Goal: Task Accomplishment & Management: Use online tool/utility

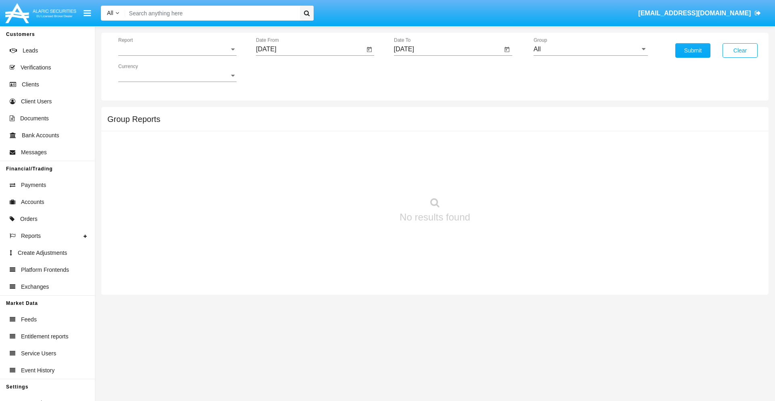
click at [177, 49] on span "Report" at bounding box center [173, 49] width 111 height 7
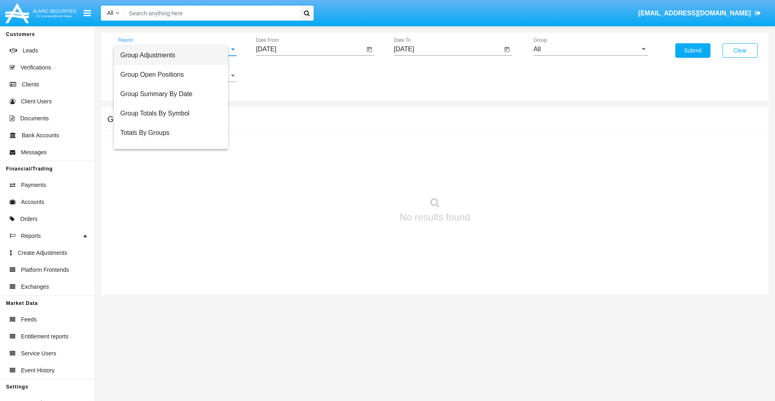
click at [174, 55] on span "Group Adjustments" at bounding box center [170, 55] width 101 height 19
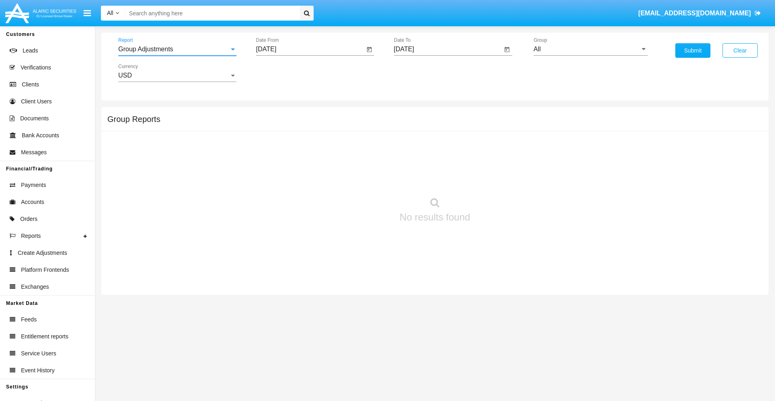
click at [310, 49] on input "[DATE]" at bounding box center [310, 49] width 109 height 7
click at [282, 73] on span "[DATE]" at bounding box center [275, 73] width 18 height 6
click at [360, 178] on div "2025" at bounding box center [360, 178] width 25 height 15
click at [304, 130] on div "JUN" at bounding box center [303, 130] width 25 height 15
click at [285, 156] on div "16" at bounding box center [285, 156] width 15 height 15
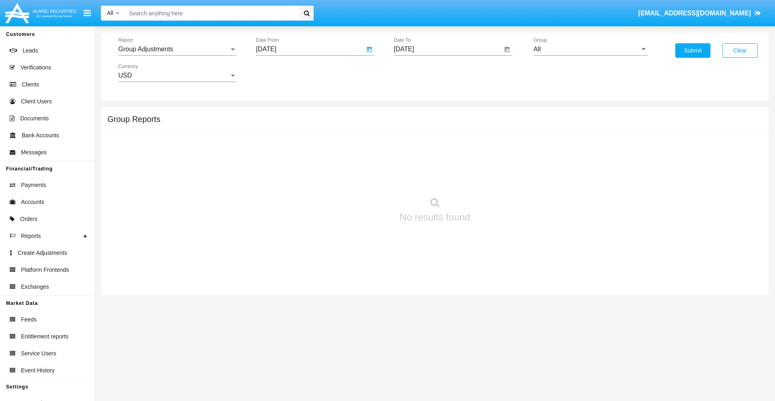
type input "06/16/25"
click at [448, 49] on input "[DATE]" at bounding box center [448, 49] width 109 height 7
click at [420, 73] on span "[DATE]" at bounding box center [414, 73] width 18 height 6
click at [498, 178] on div "2025" at bounding box center [497, 178] width 25 height 15
click at [413, 146] on div "SEP" at bounding box center [413, 146] width 25 height 15
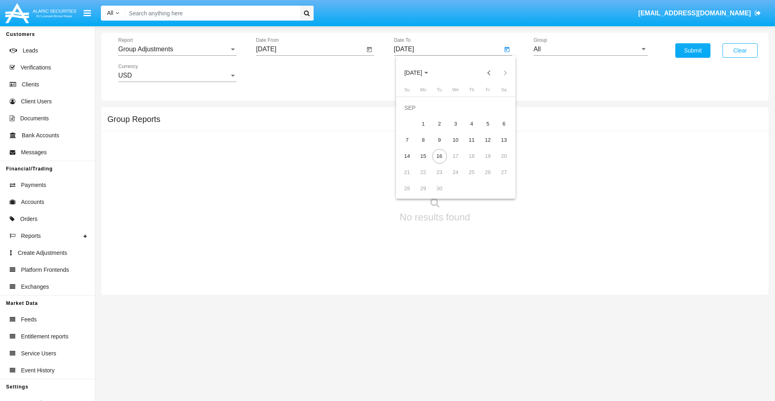
click at [439, 156] on div "16" at bounding box center [439, 156] width 15 height 15
type input "[DATE]"
click at [591, 49] on input "All" at bounding box center [591, 49] width 114 height 7
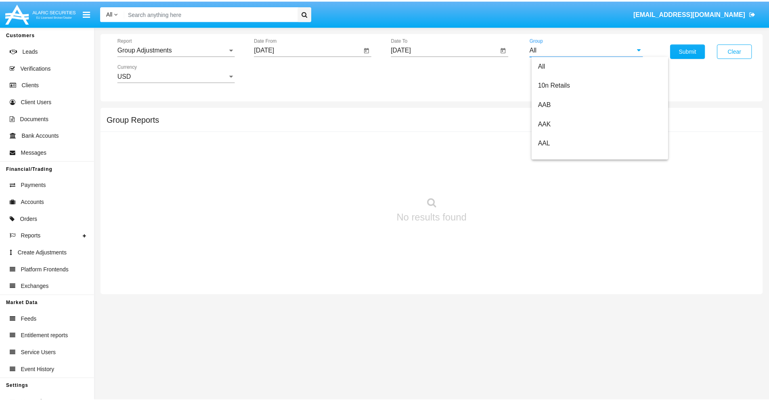
scroll to position [181, 0]
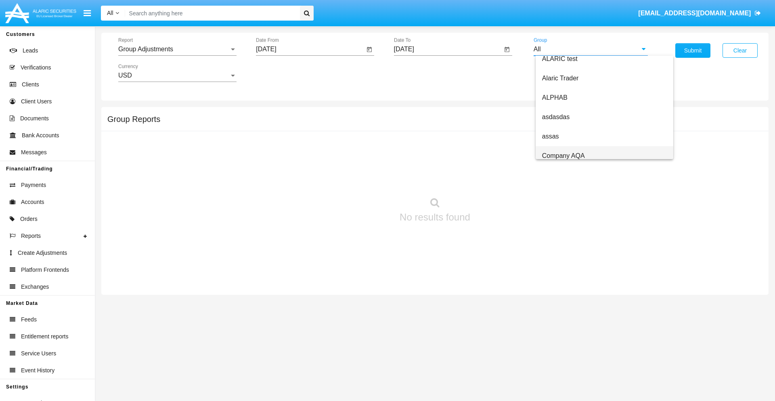
click at [563, 155] on span "Company AQA" at bounding box center [563, 155] width 43 height 7
type input "Company AQA"
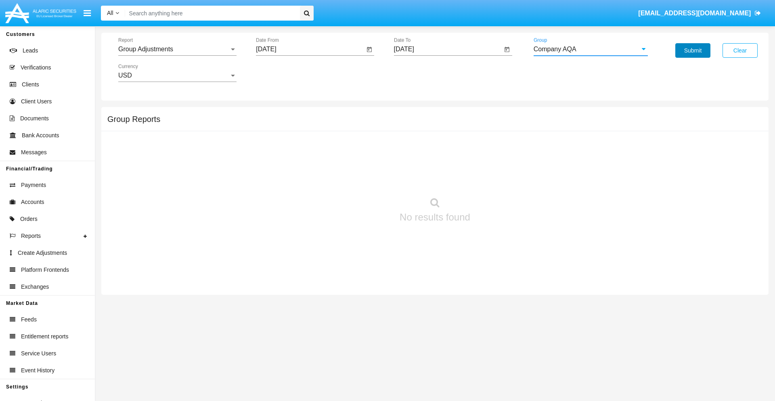
click at [693, 50] on button "Submit" at bounding box center [693, 50] width 35 height 15
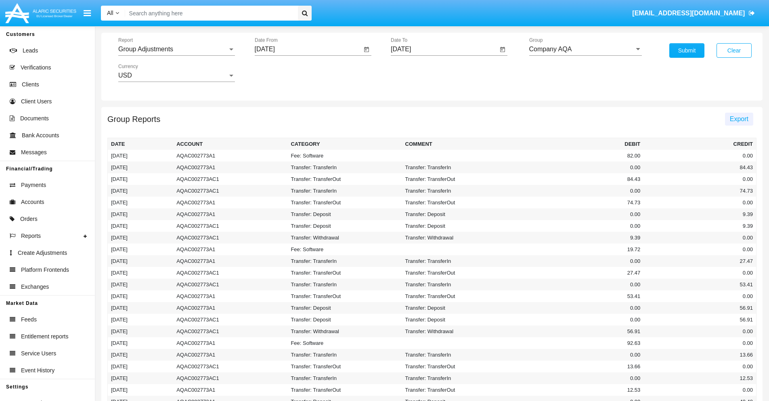
click at [739, 119] on span "Export" at bounding box center [739, 118] width 19 height 7
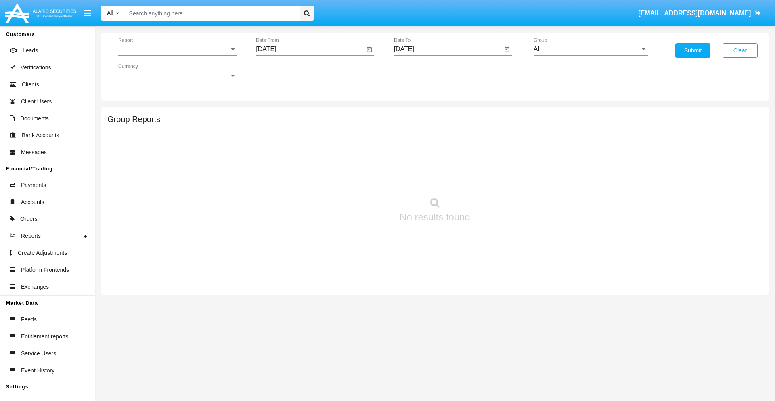
click at [177, 49] on span "Report" at bounding box center [173, 49] width 111 height 7
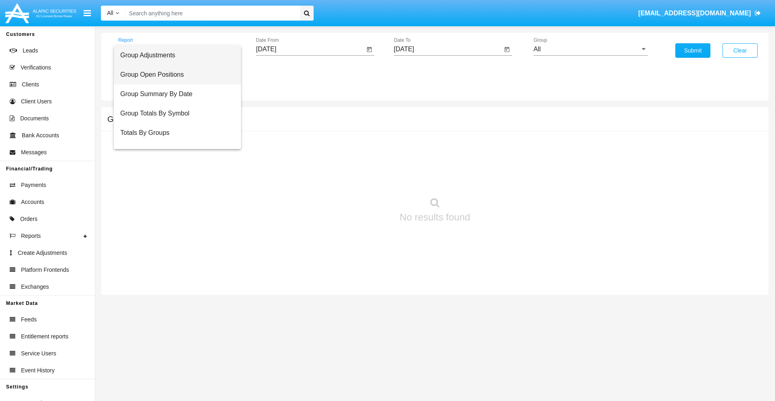
click at [174, 75] on span "Group Open Positions" at bounding box center [177, 74] width 114 height 19
click at [310, 49] on input "[DATE]" at bounding box center [310, 49] width 109 height 7
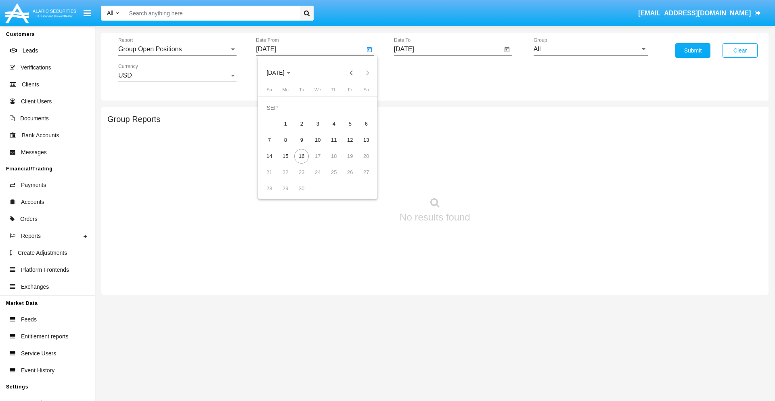
click at [282, 73] on span "[DATE]" at bounding box center [275, 73] width 18 height 6
click at [360, 178] on div "2025" at bounding box center [360, 178] width 25 height 15
click at [360, 130] on div "AUG" at bounding box center [360, 130] width 25 height 15
click at [366, 140] on div "16" at bounding box center [366, 140] width 15 height 15
type input "08/16/25"
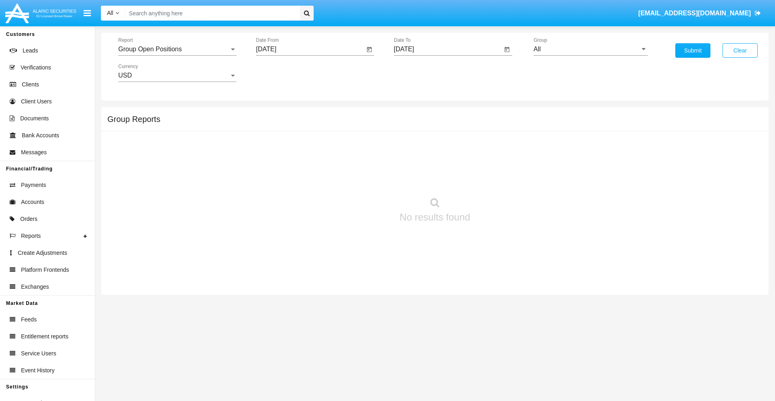
click at [448, 49] on input "[DATE]" at bounding box center [448, 49] width 109 height 7
click at [420, 73] on span "[DATE]" at bounding box center [414, 73] width 18 height 6
click at [498, 178] on div "2025" at bounding box center [497, 178] width 25 height 15
click at [413, 146] on div "SEP" at bounding box center [413, 146] width 25 height 15
click at [439, 156] on div "16" at bounding box center [439, 156] width 15 height 15
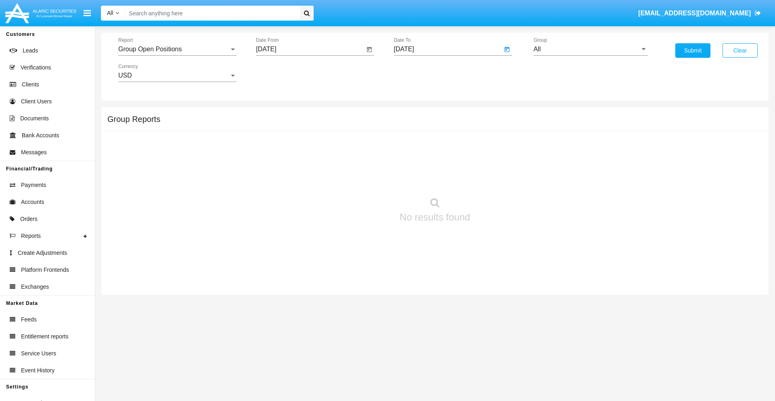
type input "[DATE]"
click at [591, 49] on input "All" at bounding box center [591, 49] width 114 height 7
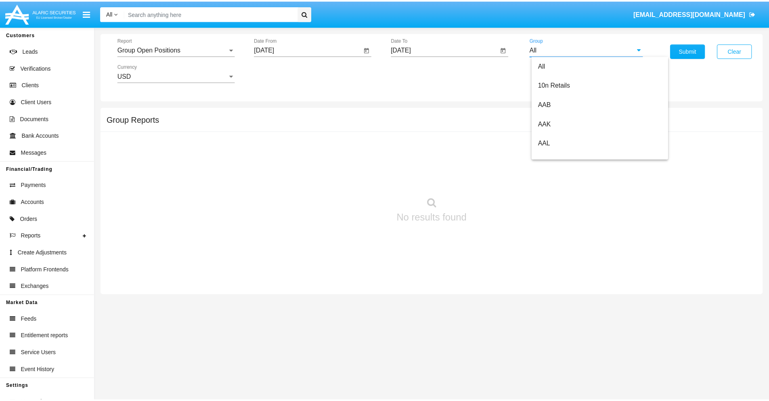
scroll to position [433, 0]
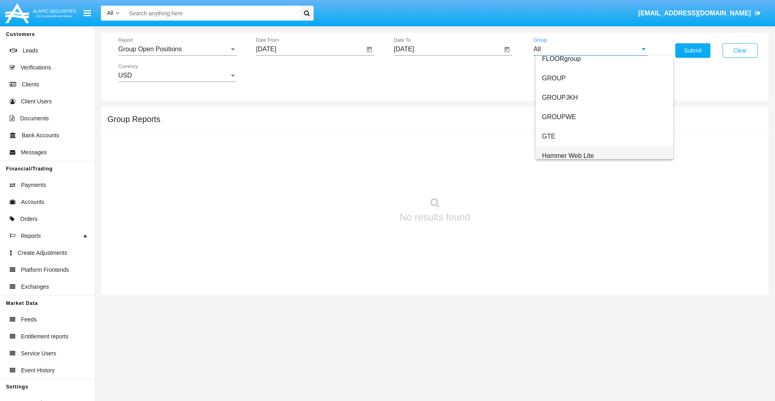
click at [568, 155] on span "Hammer Web Lite" at bounding box center [568, 155] width 52 height 7
type input "Hammer Web Lite"
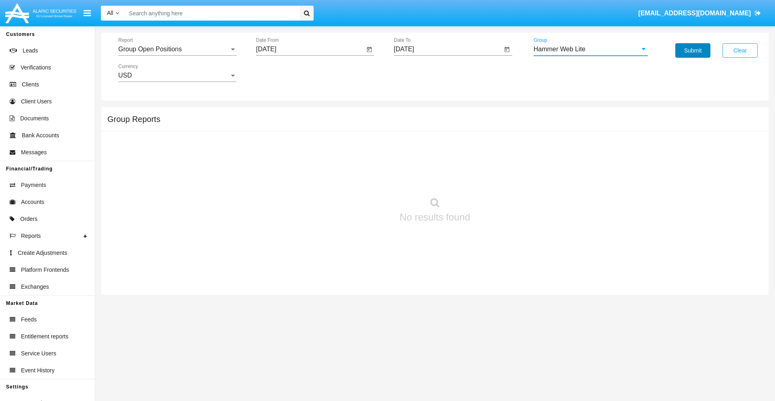
click at [693, 50] on button "Submit" at bounding box center [693, 50] width 35 height 15
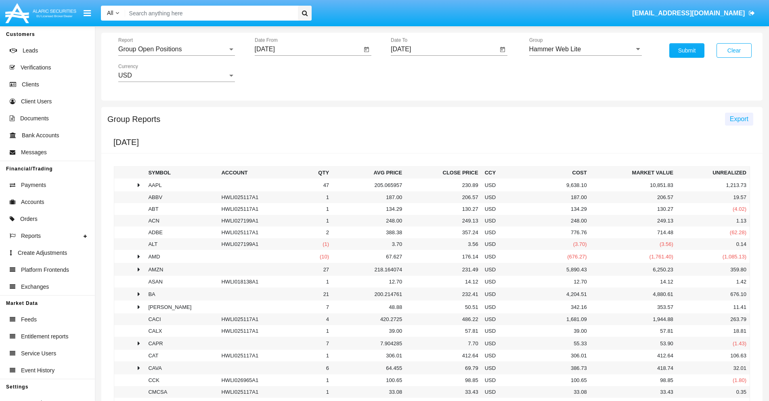
click at [739, 119] on span "Export" at bounding box center [739, 118] width 19 height 7
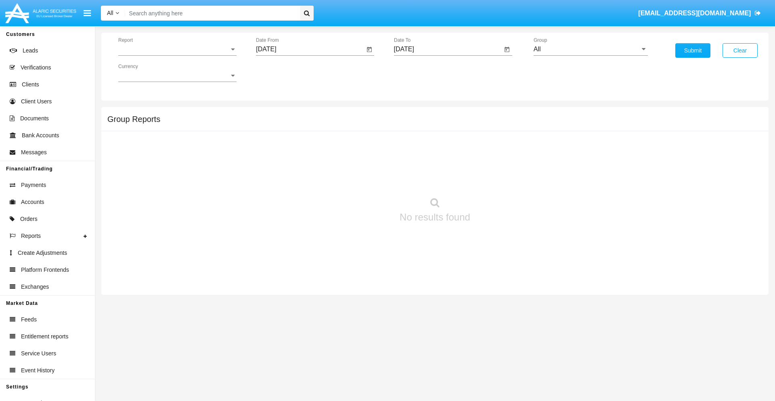
click at [177, 49] on span "Report" at bounding box center [173, 49] width 111 height 7
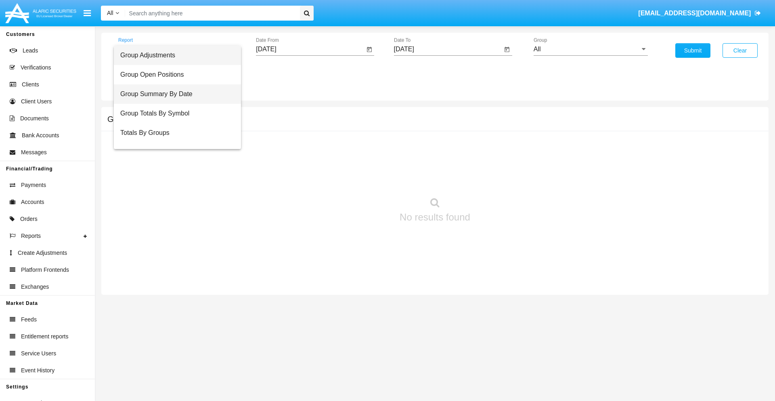
click at [174, 94] on span "Group Summary By Date" at bounding box center [177, 93] width 114 height 19
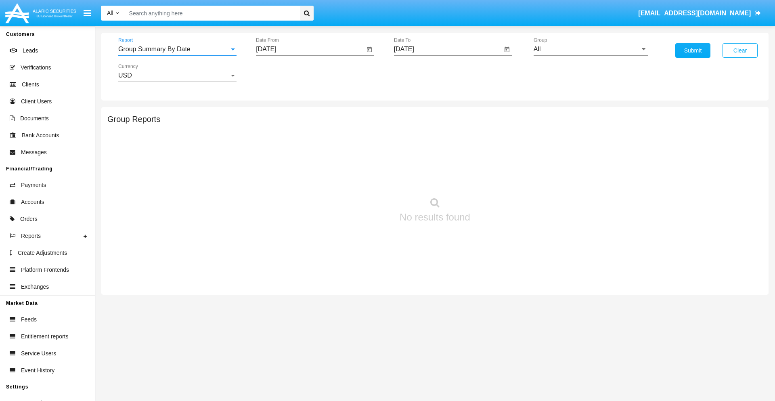
click at [310, 49] on input "[DATE]" at bounding box center [310, 49] width 109 height 7
click at [282, 73] on span "[DATE]" at bounding box center [275, 73] width 18 height 6
click at [360, 178] on div "2025" at bounding box center [360, 178] width 25 height 15
click at [360, 130] on div "AUG" at bounding box center [360, 130] width 25 height 15
click at [366, 140] on div "16" at bounding box center [366, 140] width 15 height 15
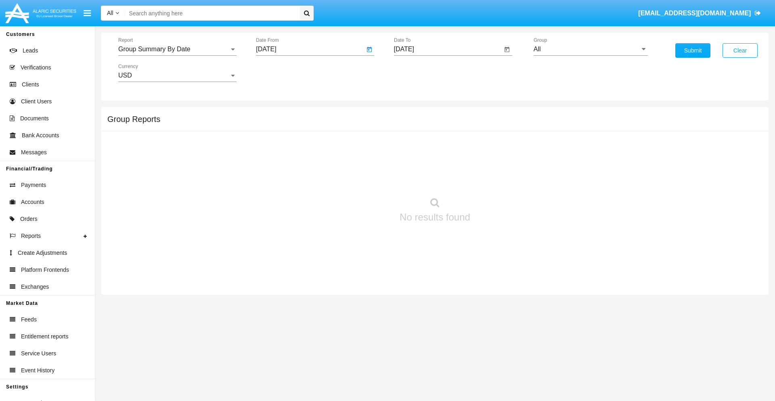
type input "08/16/25"
click at [448, 49] on input "[DATE]" at bounding box center [448, 49] width 109 height 7
click at [420, 73] on span "[DATE]" at bounding box center [414, 73] width 18 height 6
click at [498, 178] on div "2025" at bounding box center [497, 178] width 25 height 15
click at [413, 146] on div "SEP" at bounding box center [413, 146] width 25 height 15
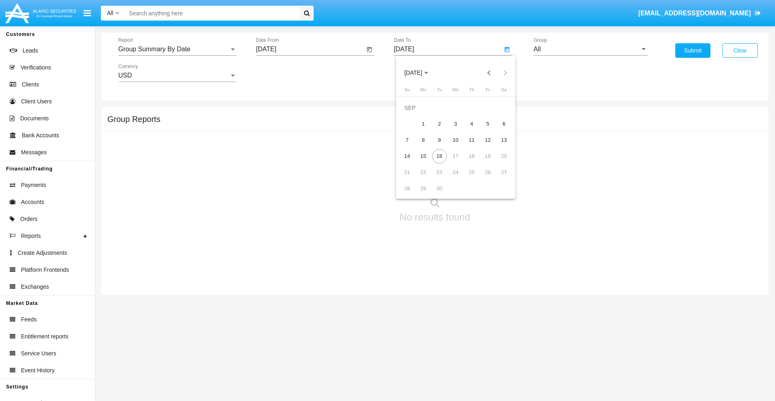
click at [439, 156] on div "16" at bounding box center [439, 156] width 15 height 15
type input "[DATE]"
click at [591, 49] on input "All" at bounding box center [591, 49] width 114 height 7
type input "Hammer Web Lite"
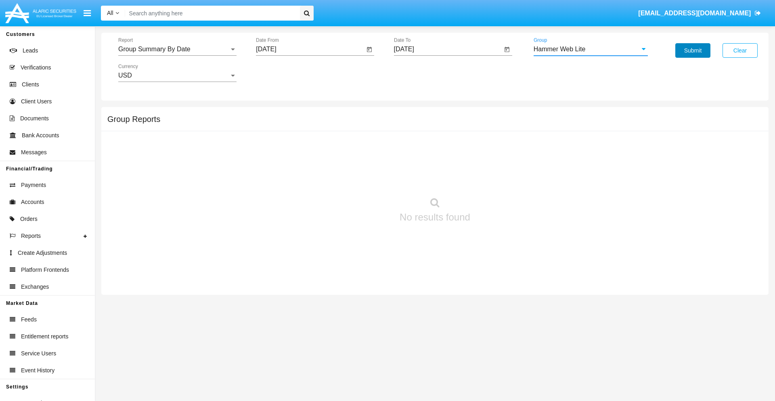
click at [693, 50] on button "Submit" at bounding box center [693, 50] width 35 height 15
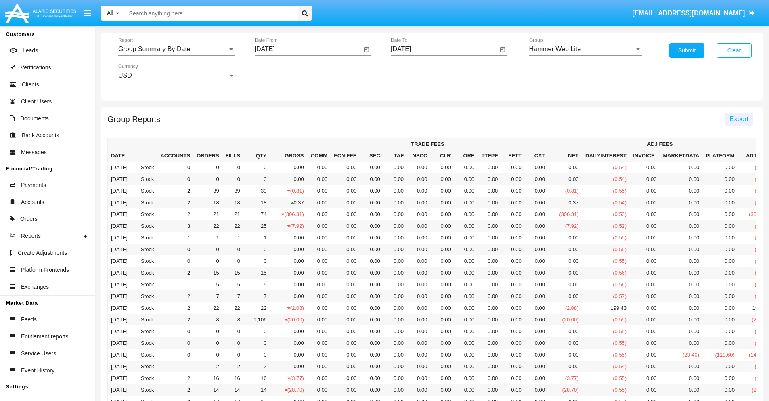
click at [739, 119] on span "Export" at bounding box center [739, 118] width 19 height 7
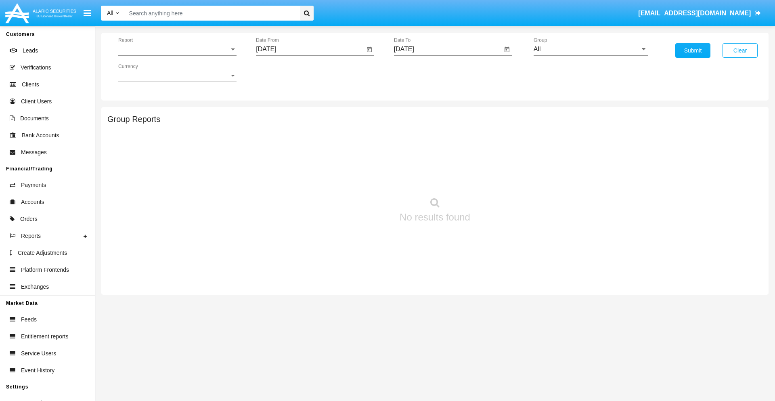
click at [177, 49] on span "Report" at bounding box center [173, 49] width 111 height 7
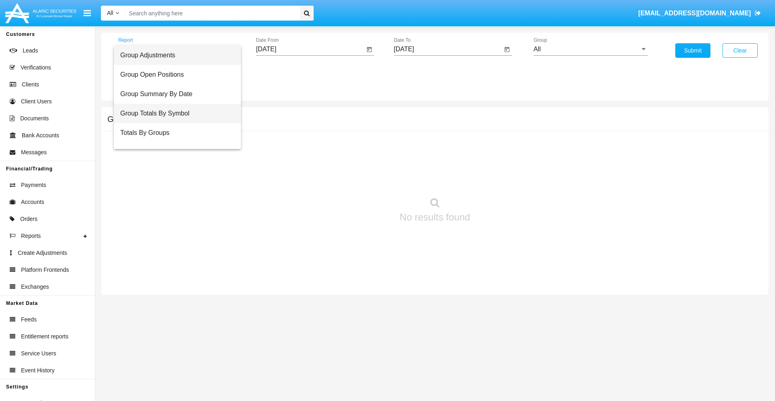
click at [174, 113] on span "Group Totals By Symbol" at bounding box center [177, 113] width 114 height 19
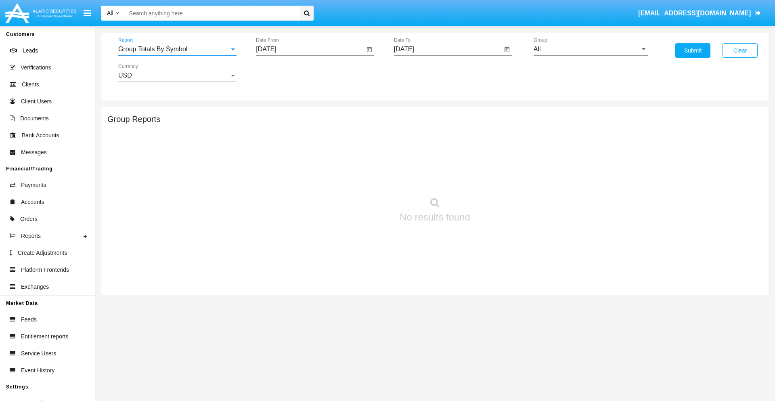
click at [310, 49] on input "[DATE]" at bounding box center [310, 49] width 109 height 7
click at [282, 73] on span "[DATE]" at bounding box center [275, 73] width 18 height 6
click at [360, 178] on div "2025" at bounding box center [360, 178] width 25 height 15
click at [360, 130] on div "AUG" at bounding box center [360, 130] width 25 height 15
click at [366, 140] on div "16" at bounding box center [366, 140] width 15 height 15
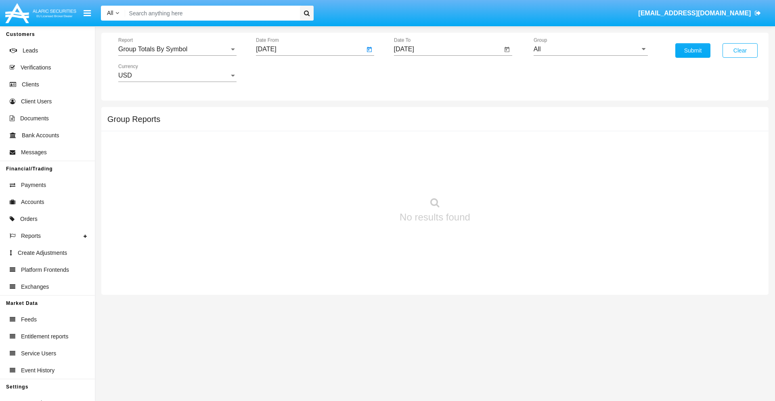
type input "[DATE]"
click at [448, 49] on input "[DATE]" at bounding box center [448, 49] width 109 height 7
click at [420, 73] on span "[DATE]" at bounding box center [414, 73] width 18 height 6
click at [498, 178] on div "2025" at bounding box center [497, 178] width 25 height 15
click at [413, 146] on div "SEP" at bounding box center [413, 146] width 25 height 15
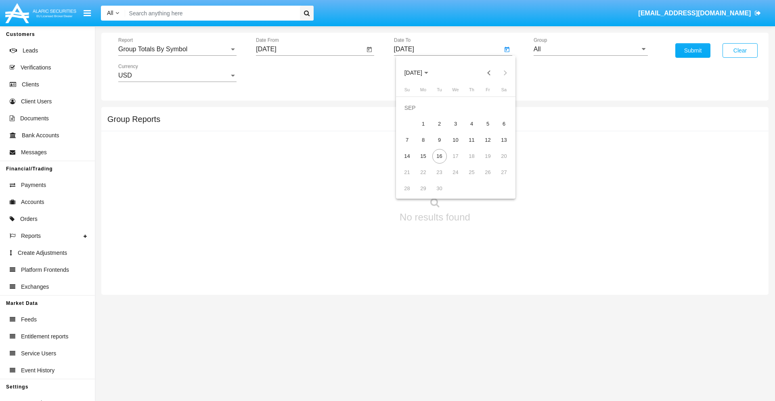
click at [439, 156] on div "16" at bounding box center [439, 156] width 15 height 15
type input "[DATE]"
click at [591, 49] on input "All" at bounding box center [591, 49] width 114 height 7
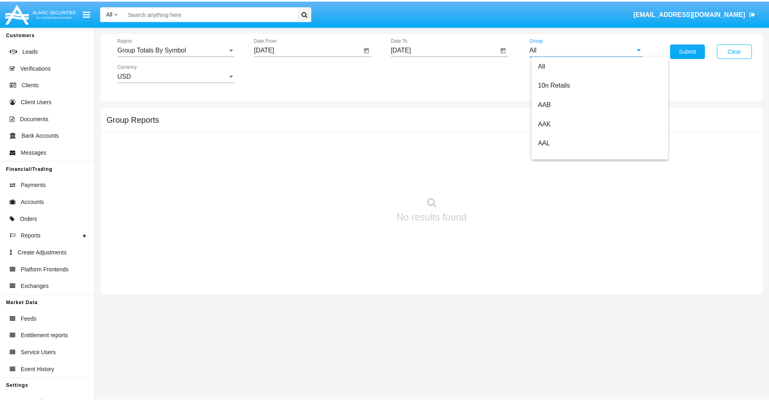
scroll to position [433, 0]
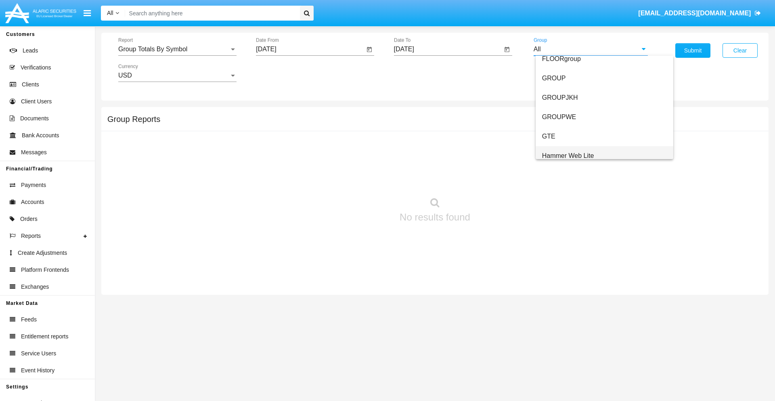
click at [568, 155] on span "Hammer Web Lite" at bounding box center [568, 155] width 52 height 7
type input "Hammer Web Lite"
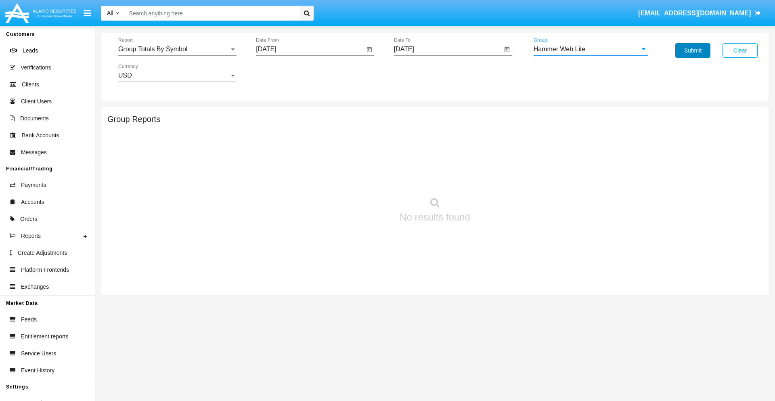
click at [693, 50] on button "Submit" at bounding box center [693, 50] width 35 height 15
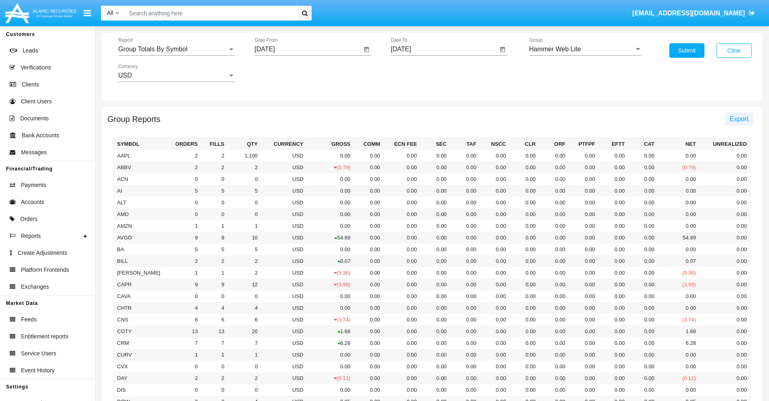
click at [739, 119] on span "Export" at bounding box center [739, 118] width 19 height 7
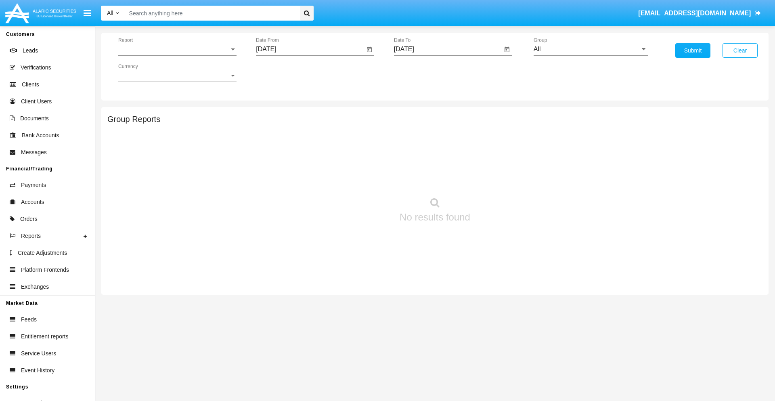
click at [177, 49] on span "Report" at bounding box center [173, 49] width 111 height 7
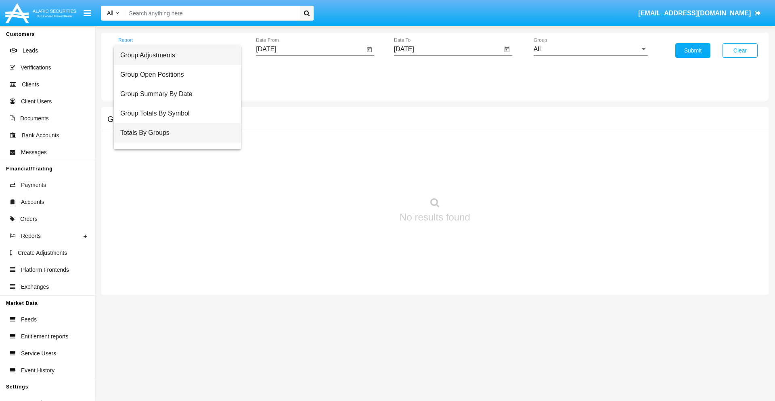
click at [174, 133] on span "Totals By Groups" at bounding box center [177, 132] width 114 height 19
click at [310, 49] on input "[DATE]" at bounding box center [310, 49] width 109 height 7
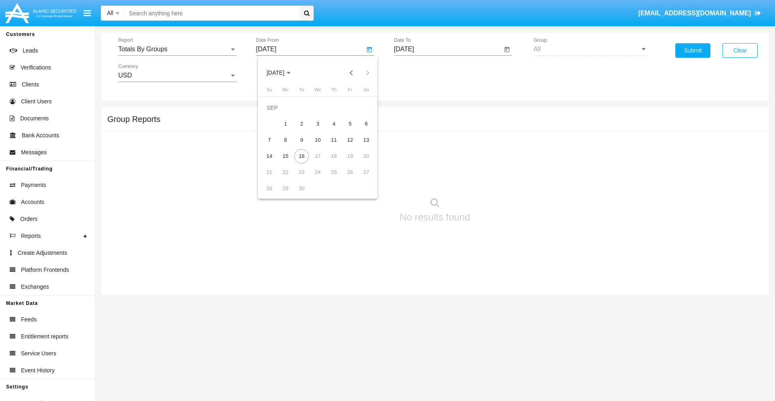
click at [282, 73] on span "[DATE]" at bounding box center [275, 73] width 18 height 6
click at [360, 178] on div "2025" at bounding box center [360, 178] width 25 height 15
click at [275, 146] on div "SEP" at bounding box center [275, 146] width 25 height 15
click at [285, 124] on div "1" at bounding box center [285, 124] width 15 height 15
type input "[DATE]"
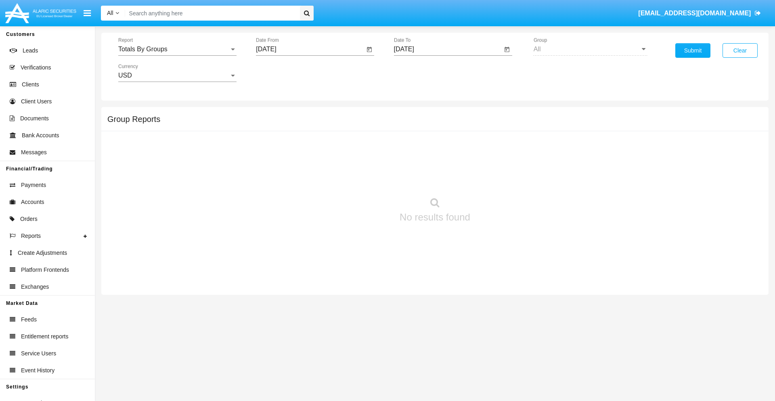
click at [448, 49] on input "[DATE]" at bounding box center [448, 49] width 109 height 7
click at [420, 73] on span "[DATE]" at bounding box center [414, 73] width 18 height 6
click at [498, 178] on div "2025" at bounding box center [497, 178] width 25 height 15
click at [413, 146] on div "SEP" at bounding box center [413, 146] width 25 height 15
click at [439, 156] on div "16" at bounding box center [439, 156] width 15 height 15
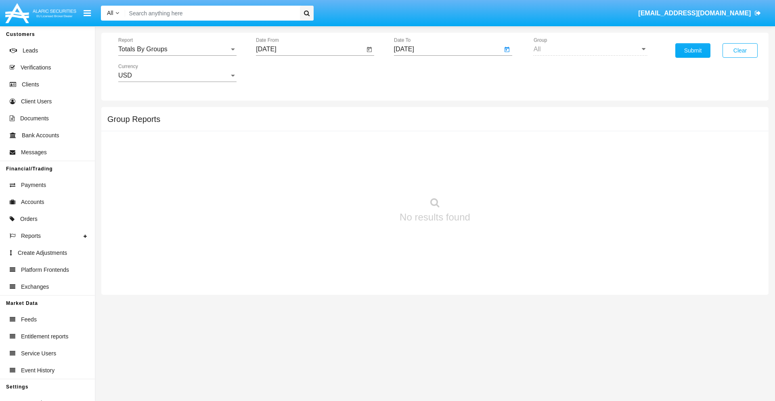
type input "[DATE]"
click at [693, 50] on button "Submit" at bounding box center [693, 50] width 35 height 15
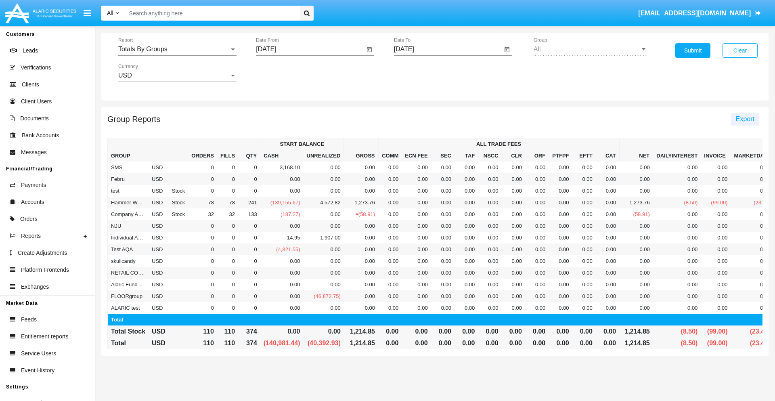
click at [745, 119] on span "Export" at bounding box center [745, 118] width 19 height 7
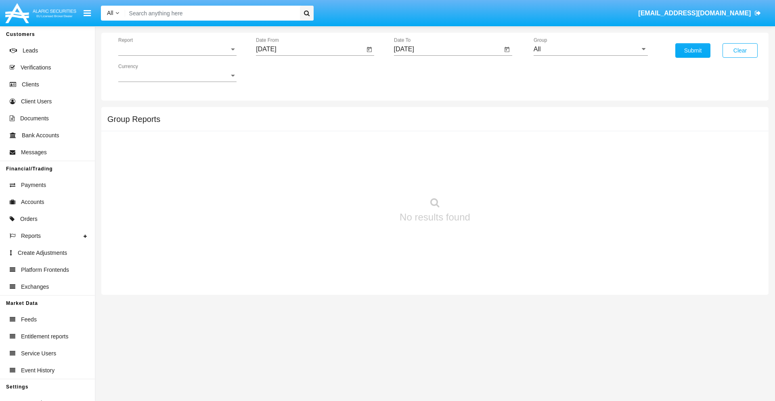
click at [177, 49] on span "Report" at bounding box center [173, 49] width 111 height 7
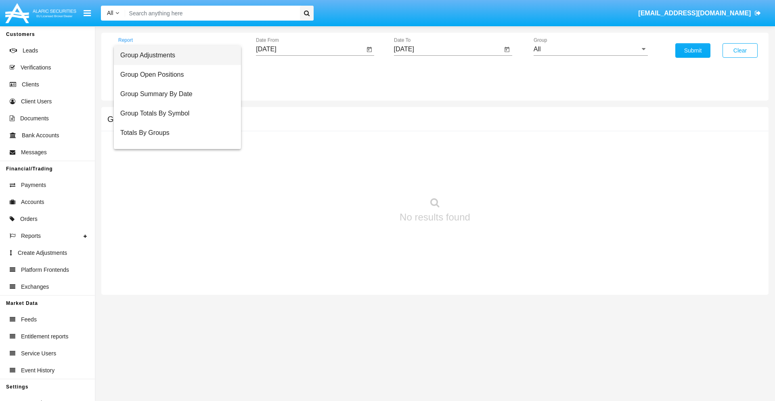
scroll to position [13, 0]
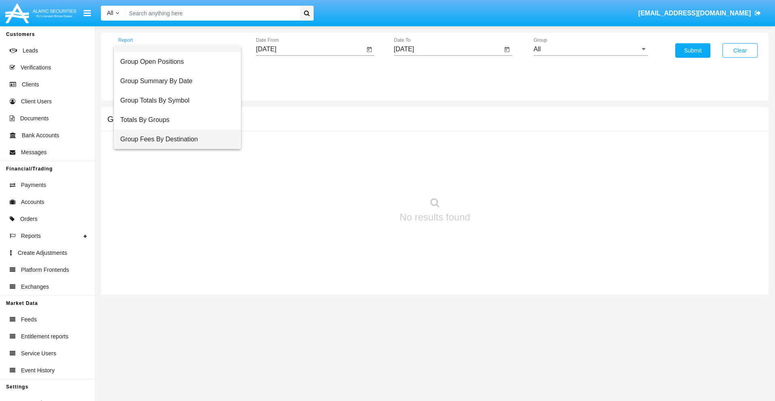
click at [174, 139] on span "Group Fees By Destination" at bounding box center [177, 139] width 114 height 19
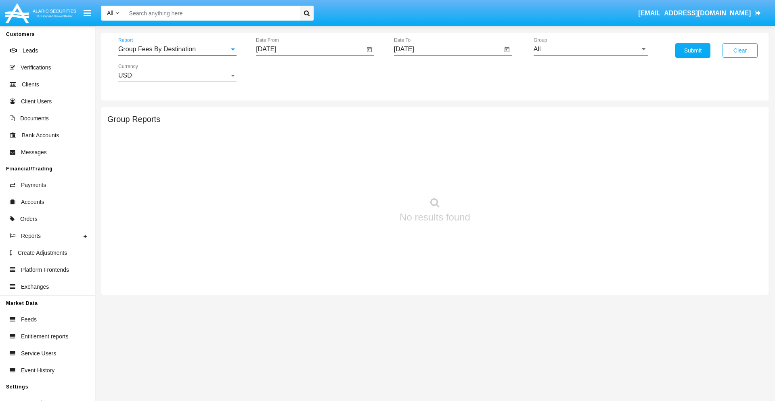
click at [310, 49] on input "[DATE]" at bounding box center [310, 49] width 109 height 7
click at [282, 73] on span "[DATE]" at bounding box center [275, 73] width 18 height 6
click at [360, 178] on div "2025" at bounding box center [360, 178] width 25 height 15
click at [332, 130] on div "[DATE]" at bounding box center [331, 130] width 25 height 15
click at [318, 156] on div "16" at bounding box center [318, 156] width 15 height 15
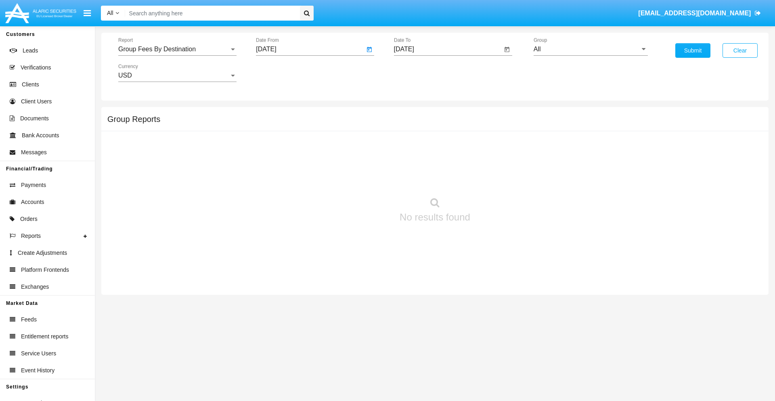
type input "[DATE]"
click at [448, 49] on input "[DATE]" at bounding box center [448, 49] width 109 height 7
click at [420, 73] on span "[DATE]" at bounding box center [414, 73] width 18 height 6
click at [498, 178] on div "2025" at bounding box center [497, 178] width 25 height 15
click at [413, 146] on div "SEP" at bounding box center [413, 146] width 25 height 15
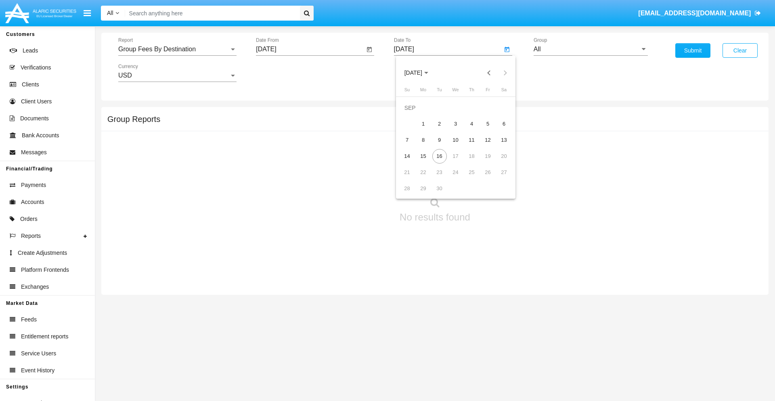
click at [439, 156] on div "16" at bounding box center [439, 156] width 15 height 15
type input "[DATE]"
click at [591, 49] on input "All" at bounding box center [591, 49] width 114 height 7
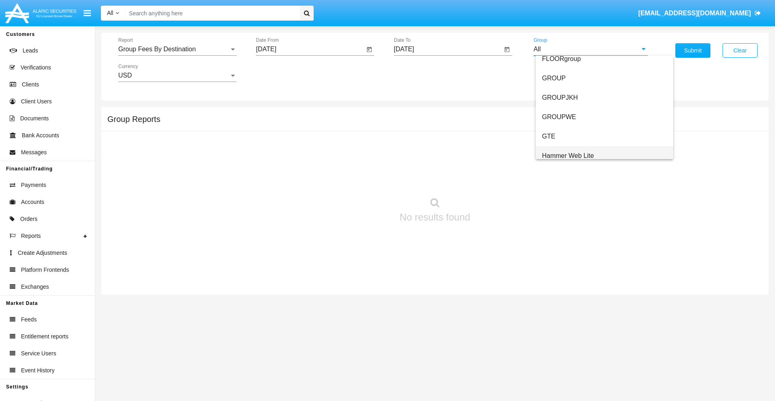
click at [568, 155] on span "Hammer Web Lite" at bounding box center [568, 155] width 52 height 7
type input "Hammer Web Lite"
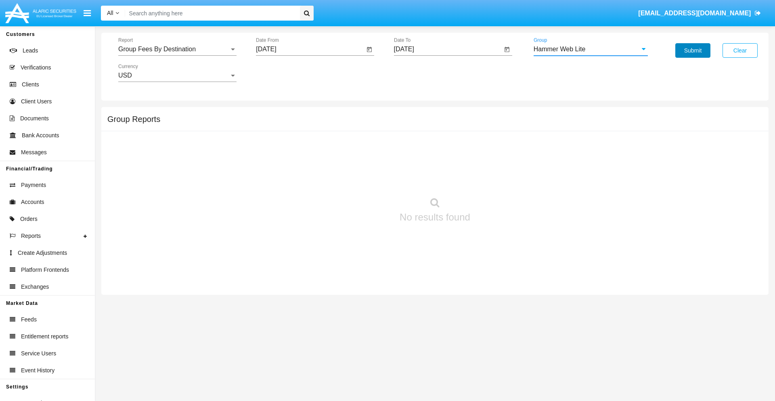
click at [693, 50] on button "Submit" at bounding box center [693, 50] width 35 height 15
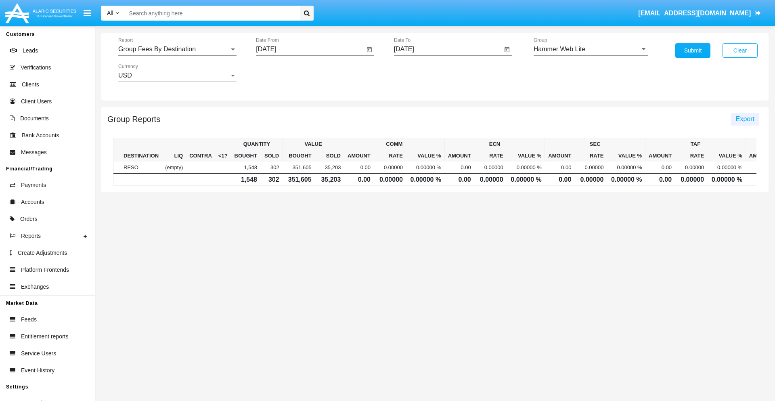
click at [745, 119] on span "Export" at bounding box center [745, 118] width 19 height 7
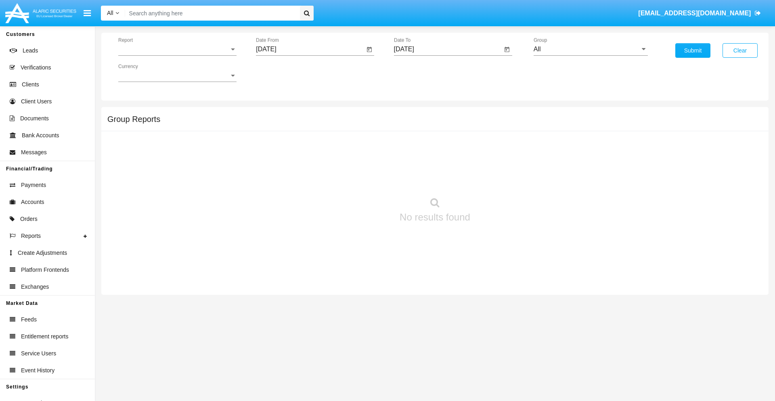
click at [177, 49] on span "Report" at bounding box center [173, 49] width 111 height 7
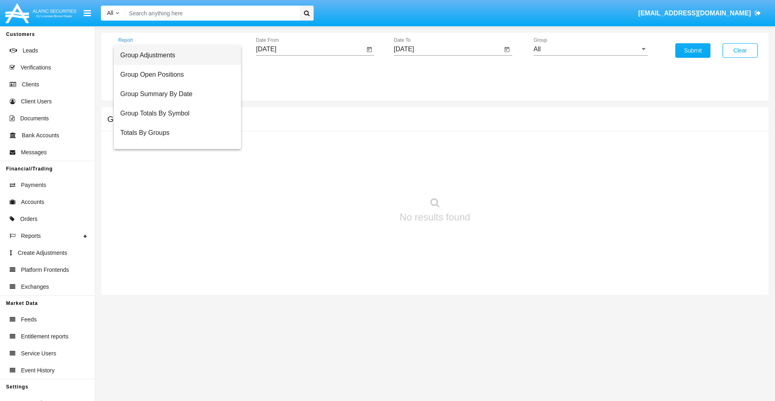
click at [174, 162] on span "Totals By Accounts" at bounding box center [177, 171] width 114 height 19
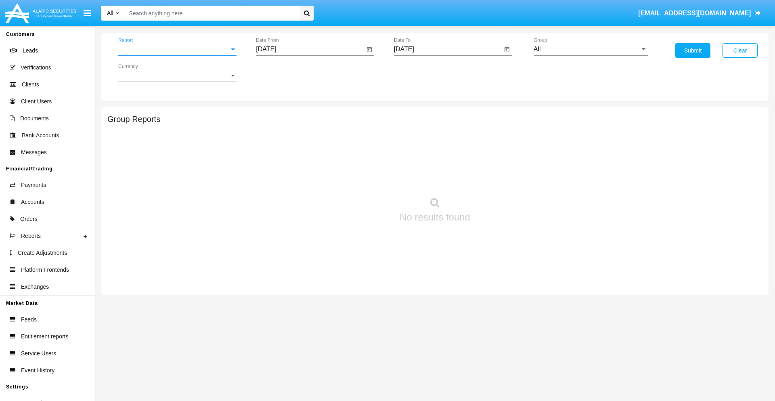
scroll to position [32, 0]
click at [310, 49] on input "[DATE]" at bounding box center [310, 49] width 109 height 7
click at [282, 73] on span "[DATE]" at bounding box center [275, 73] width 18 height 6
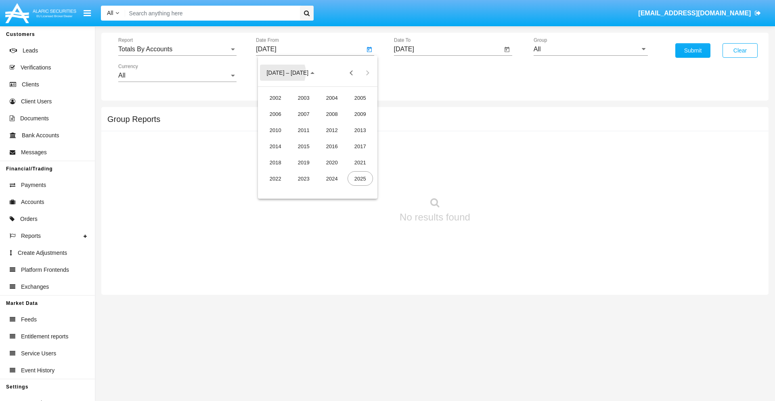
click at [360, 178] on div "2025" at bounding box center [360, 178] width 25 height 15
click at [275, 146] on div "SEP" at bounding box center [275, 146] width 25 height 15
click at [285, 124] on div "1" at bounding box center [285, 124] width 15 height 15
type input "09/01/25"
click at [448, 49] on input "[DATE]" at bounding box center [448, 49] width 109 height 7
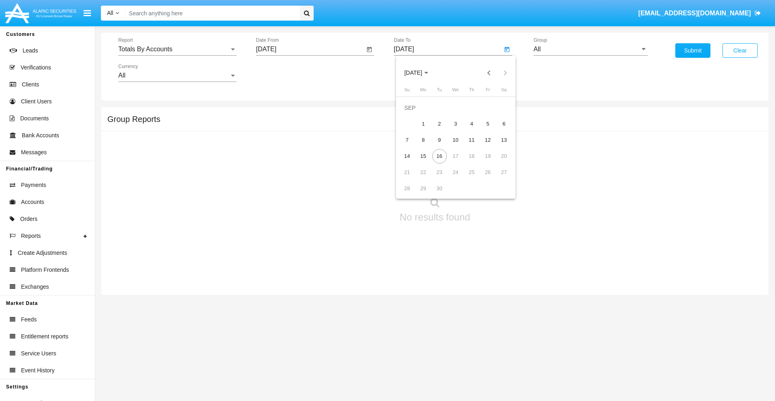
click at [420, 73] on span "[DATE]" at bounding box center [414, 73] width 18 height 6
click at [498, 178] on div "2025" at bounding box center [497, 178] width 25 height 15
click at [413, 146] on div "SEP" at bounding box center [413, 146] width 25 height 15
click at [439, 156] on div "16" at bounding box center [439, 156] width 15 height 15
type input "09/16/25"
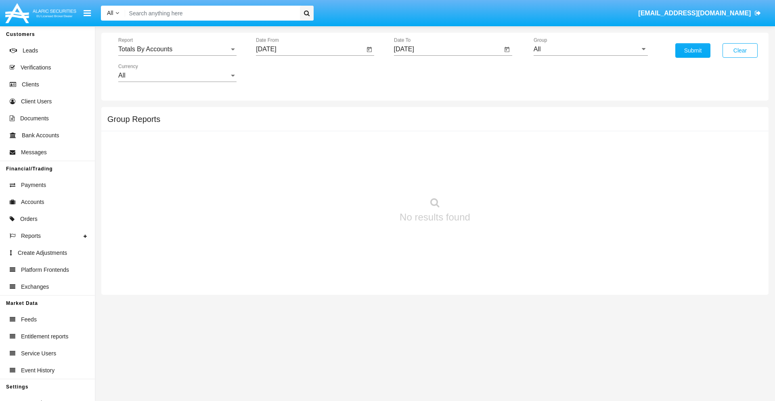
click at [591, 49] on input "All" at bounding box center [591, 49] width 114 height 7
type input "Hammer Web Lite"
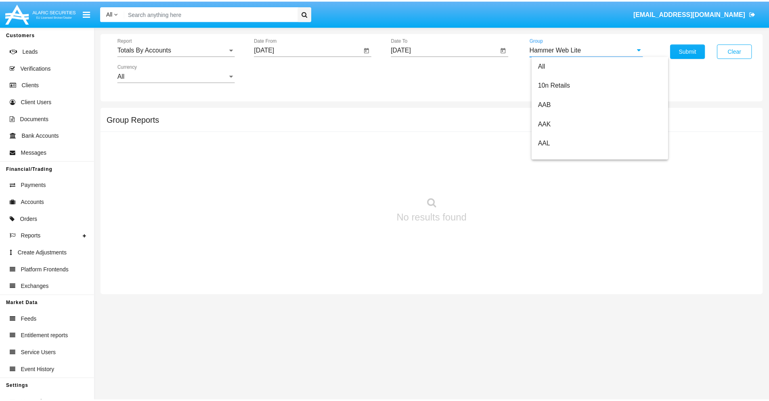
scroll to position [0, 0]
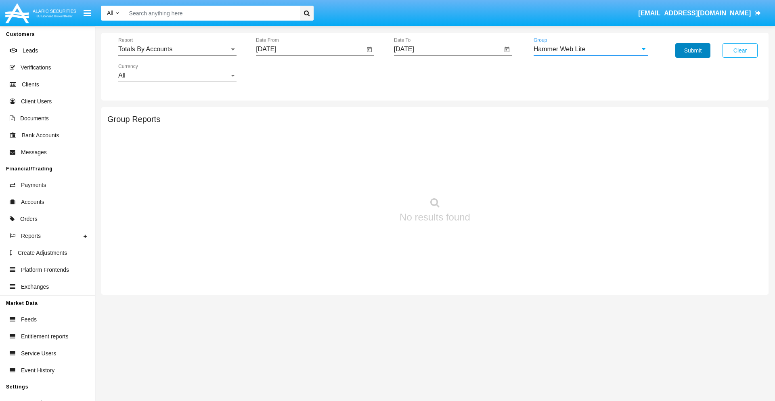
click at [693, 50] on button "Submit" at bounding box center [693, 50] width 35 height 15
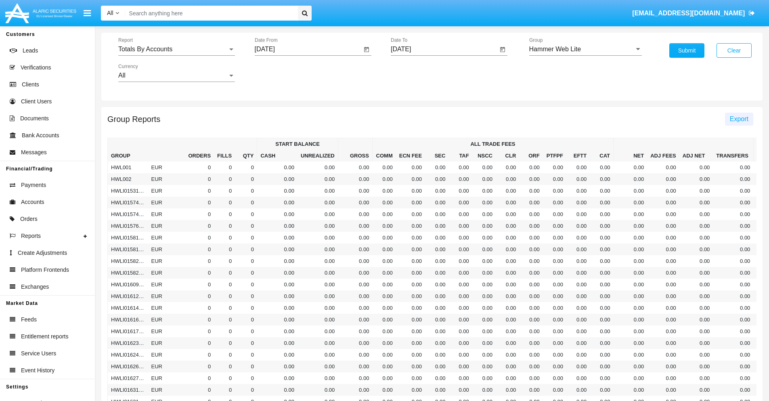
click at [739, 119] on span "Export" at bounding box center [739, 118] width 19 height 7
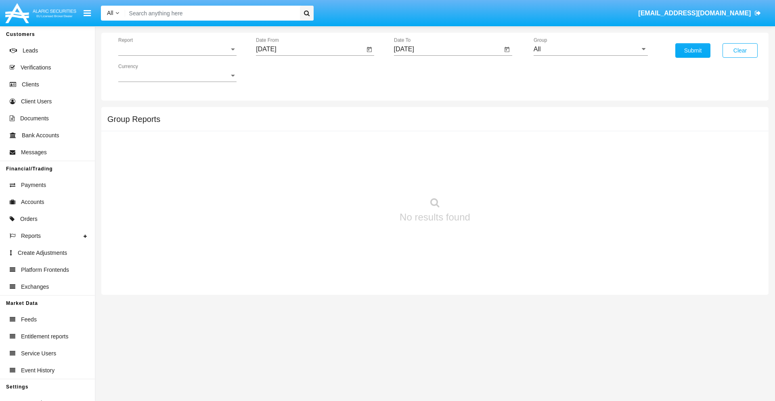
click at [177, 49] on span "Report" at bounding box center [173, 49] width 111 height 7
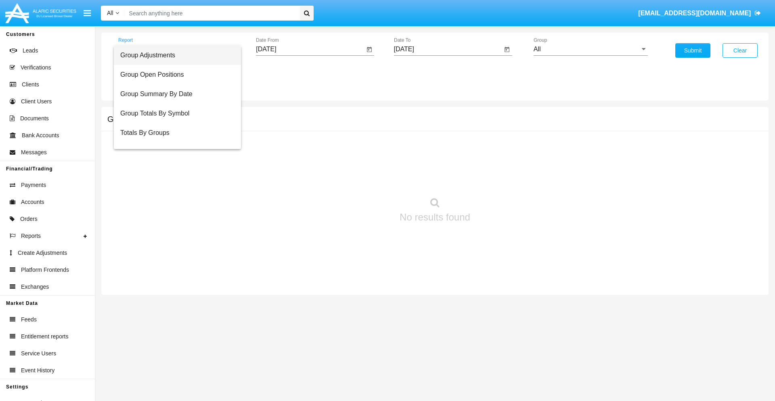
click at [174, 55] on span "Group Adjustments" at bounding box center [177, 55] width 114 height 19
click at [310, 49] on input "[DATE]" at bounding box center [310, 49] width 109 height 7
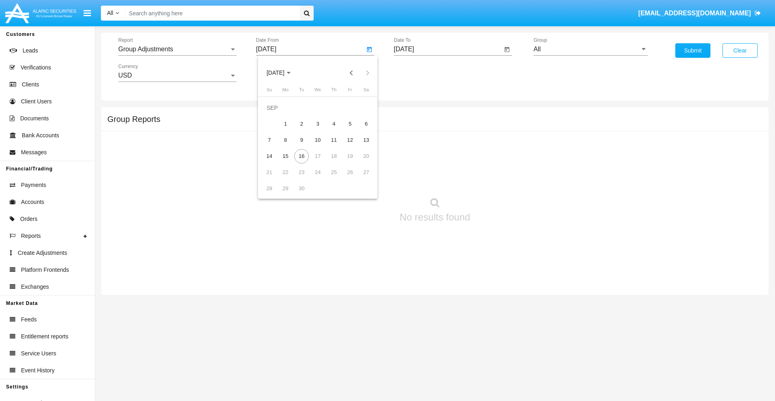
click at [282, 73] on span "[DATE]" at bounding box center [275, 73] width 18 height 6
click at [304, 162] on div "2019" at bounding box center [303, 162] width 25 height 15
click at [275, 114] on div "JAN" at bounding box center [275, 114] width 25 height 15
click at [302, 124] on div "1" at bounding box center [301, 124] width 15 height 15
type input "[DATE]"
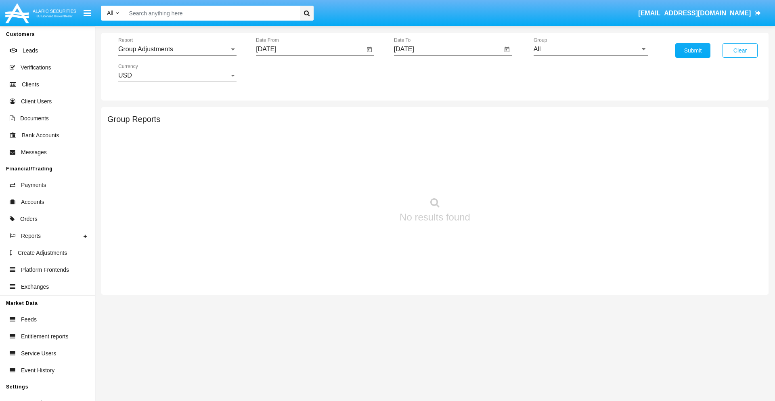
click at [448, 49] on input "[DATE]" at bounding box center [448, 49] width 109 height 7
click at [420, 73] on span "[DATE]" at bounding box center [414, 73] width 18 height 6
click at [441, 162] on div "2019" at bounding box center [441, 162] width 25 height 15
click at [413, 114] on div "JAN" at bounding box center [413, 114] width 25 height 15
click at [439, 124] on div "1" at bounding box center [439, 124] width 15 height 15
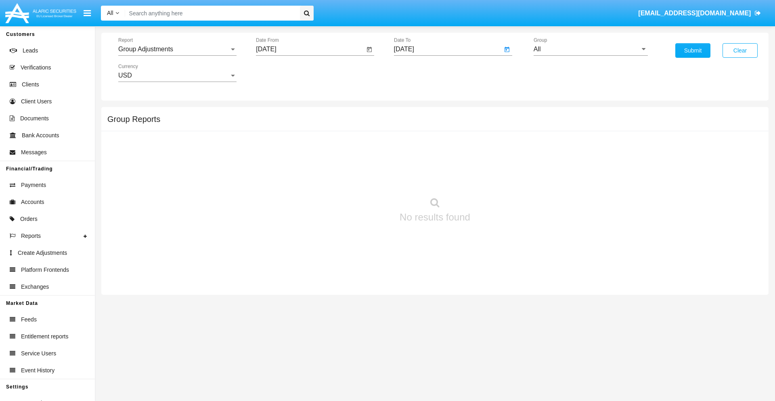
type input "[DATE]"
click at [591, 49] on input "All" at bounding box center [591, 49] width 114 height 7
click at [563, 333] on span "Company AQA" at bounding box center [563, 336] width 43 height 7
type input "Company AQA"
click at [693, 50] on button "Submit" at bounding box center [693, 50] width 35 height 15
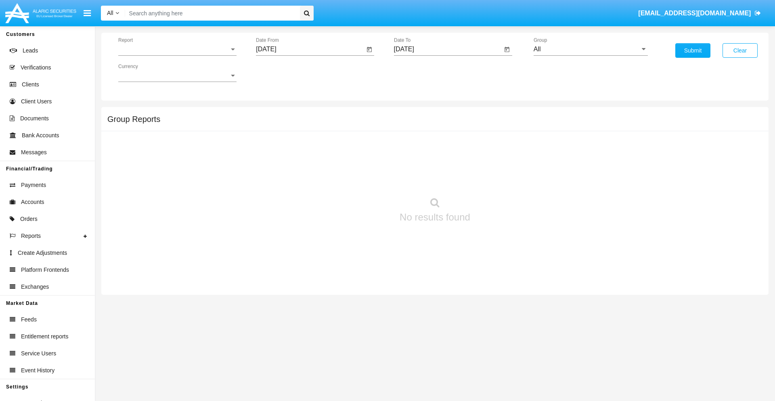
click at [177, 49] on span "Report" at bounding box center [173, 49] width 111 height 7
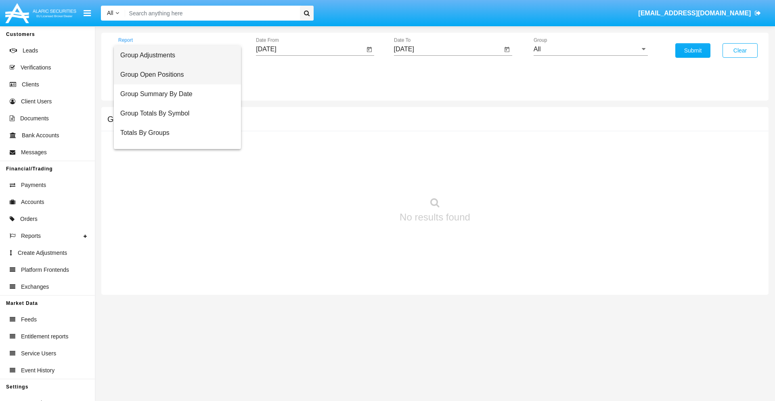
click at [174, 75] on span "Group Open Positions" at bounding box center [177, 74] width 114 height 19
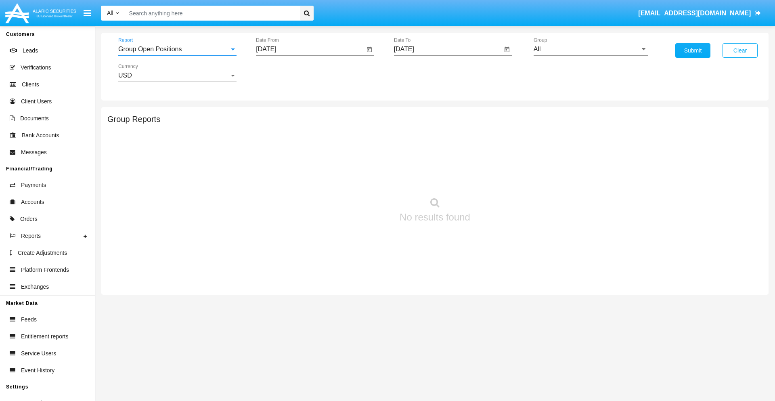
click at [310, 49] on input "[DATE]" at bounding box center [310, 49] width 109 height 7
click at [282, 73] on span "[DATE]" at bounding box center [275, 73] width 18 height 6
click at [304, 162] on div "2019" at bounding box center [303, 162] width 25 height 15
click at [275, 114] on div "JAN" at bounding box center [275, 114] width 25 height 15
click at [302, 124] on div "1" at bounding box center [301, 124] width 15 height 15
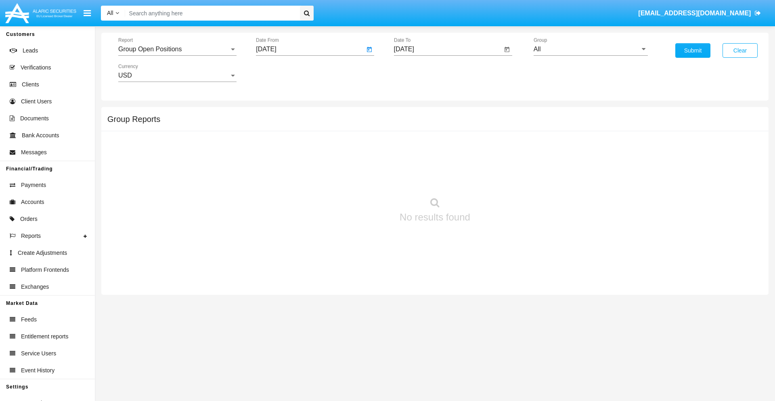
type input "[DATE]"
click at [448, 49] on input "[DATE]" at bounding box center [448, 49] width 109 height 7
click at [420, 73] on span "[DATE]" at bounding box center [414, 73] width 18 height 6
click at [441, 162] on div "2019" at bounding box center [441, 162] width 25 height 15
click at [413, 114] on div "JAN" at bounding box center [413, 114] width 25 height 15
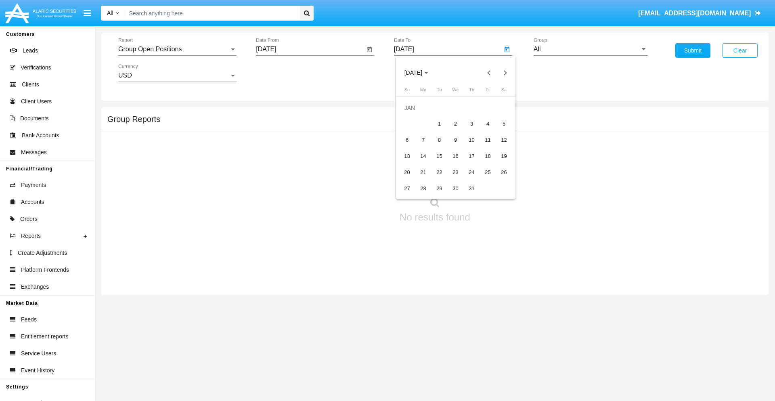
click at [439, 124] on div "1" at bounding box center [439, 124] width 15 height 15
type input "[DATE]"
click at [591, 49] on input "All" at bounding box center [591, 49] width 114 height 7
click at [563, 333] on span "Company AQA" at bounding box center [563, 336] width 43 height 7
type input "Company AQA"
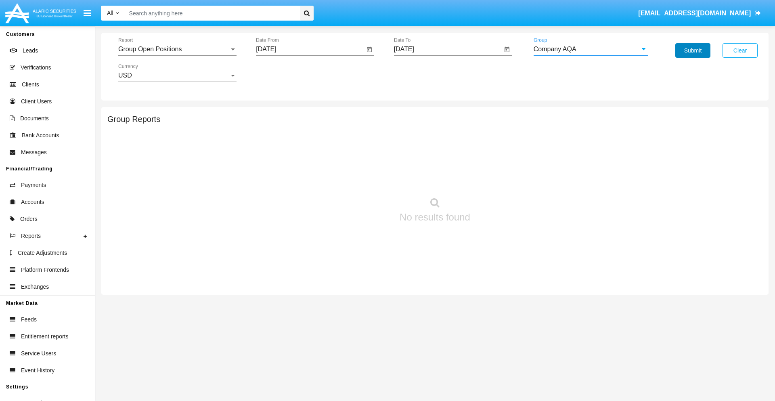
click at [693, 50] on button "Submit" at bounding box center [693, 50] width 35 height 15
click at [177, 49] on span "Report" at bounding box center [173, 49] width 111 height 7
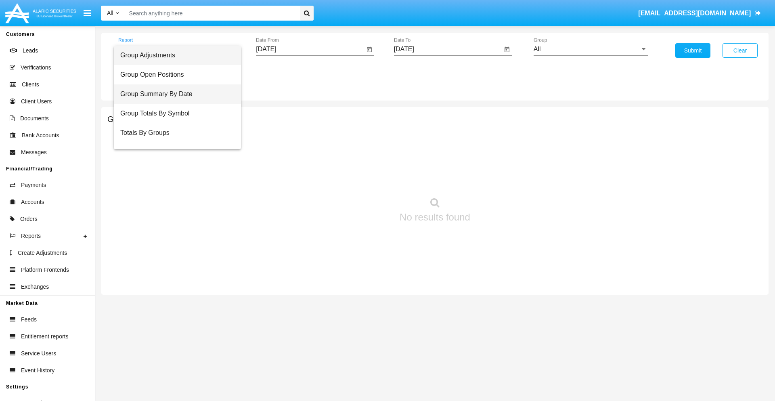
click at [174, 94] on span "Group Summary By Date" at bounding box center [177, 93] width 114 height 19
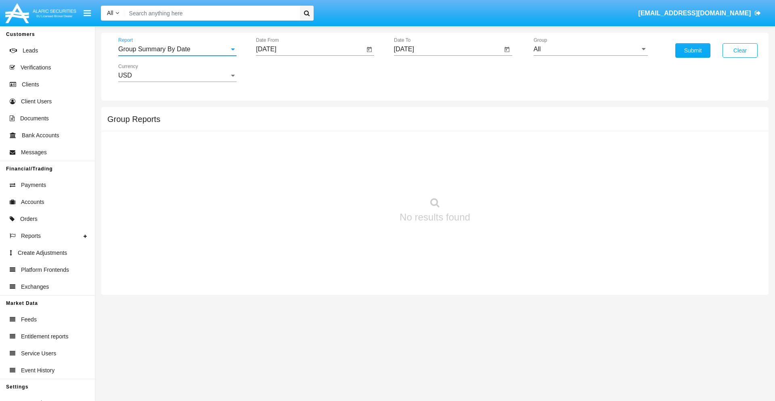
click at [310, 49] on input "[DATE]" at bounding box center [310, 49] width 109 height 7
click at [282, 73] on span "[DATE]" at bounding box center [275, 73] width 18 height 6
click at [304, 162] on div "2019" at bounding box center [303, 162] width 25 height 15
click at [275, 114] on div "JAN" at bounding box center [275, 114] width 25 height 15
click at [302, 124] on div "1" at bounding box center [301, 124] width 15 height 15
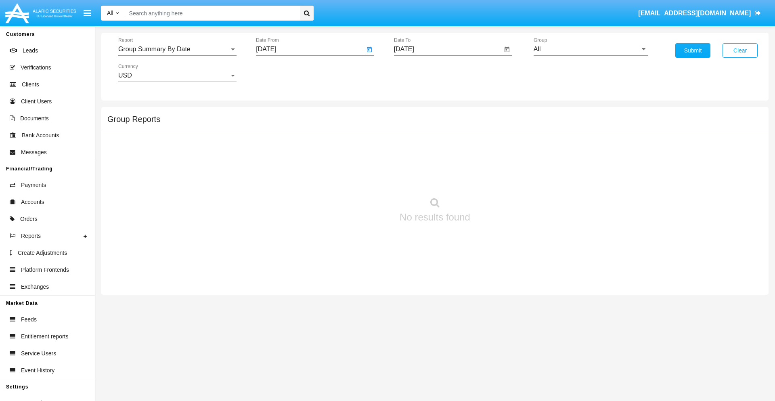
type input "[DATE]"
click at [448, 49] on input "[DATE]" at bounding box center [448, 49] width 109 height 7
click at [420, 73] on span "[DATE]" at bounding box center [414, 73] width 18 height 6
click at [441, 162] on div "2019" at bounding box center [441, 162] width 25 height 15
click at [413, 114] on div "JAN" at bounding box center [413, 114] width 25 height 15
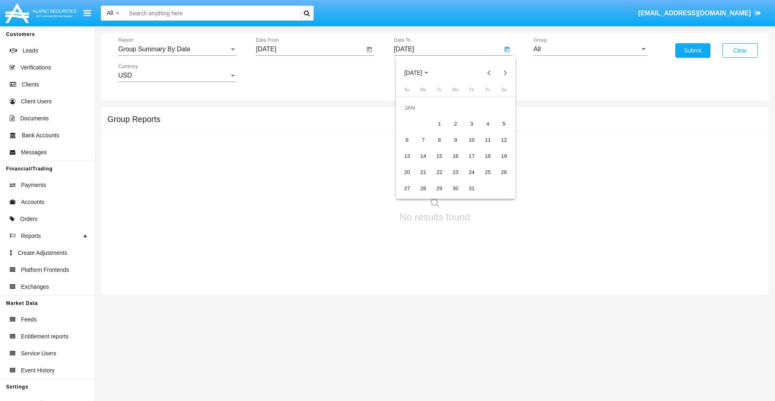
click at [439, 124] on div "1" at bounding box center [439, 124] width 15 height 15
type input "[DATE]"
click at [591, 49] on input "All" at bounding box center [591, 49] width 114 height 7
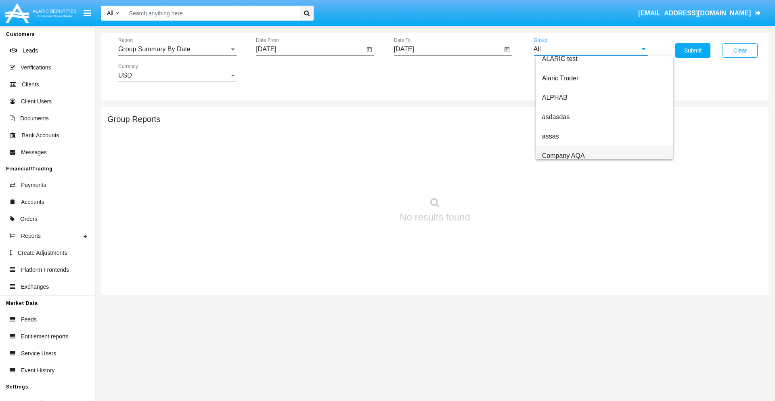
click at [563, 155] on span "Company AQA" at bounding box center [563, 155] width 43 height 7
type input "Company AQA"
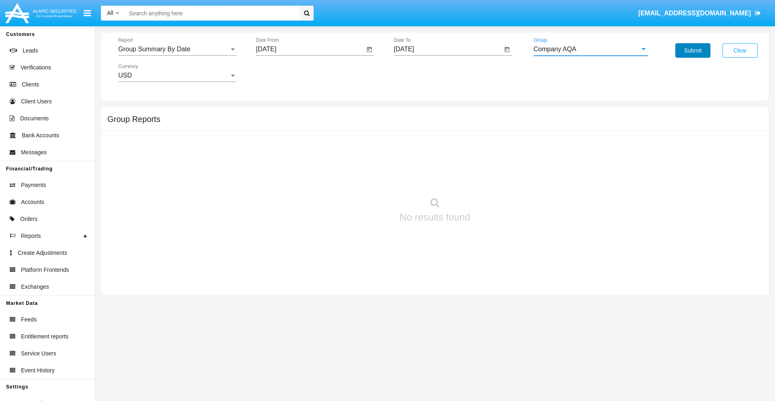
click at [693, 50] on button "Submit" at bounding box center [693, 50] width 35 height 15
click at [177, 49] on span "Report" at bounding box center [173, 49] width 111 height 7
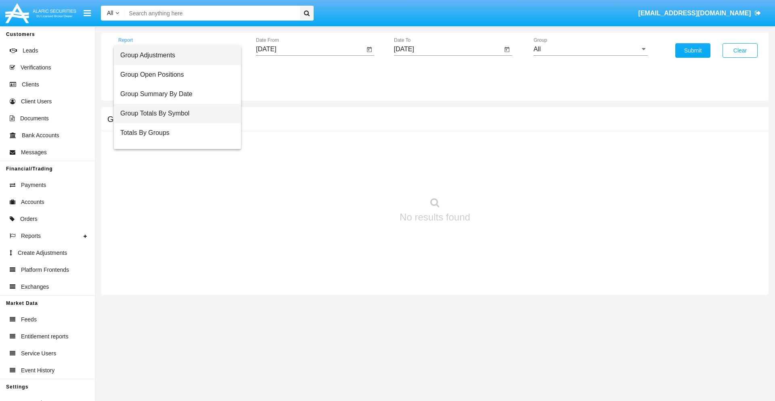
click at [174, 113] on span "Group Totals By Symbol" at bounding box center [177, 113] width 114 height 19
click at [310, 49] on input "[DATE]" at bounding box center [310, 49] width 109 height 7
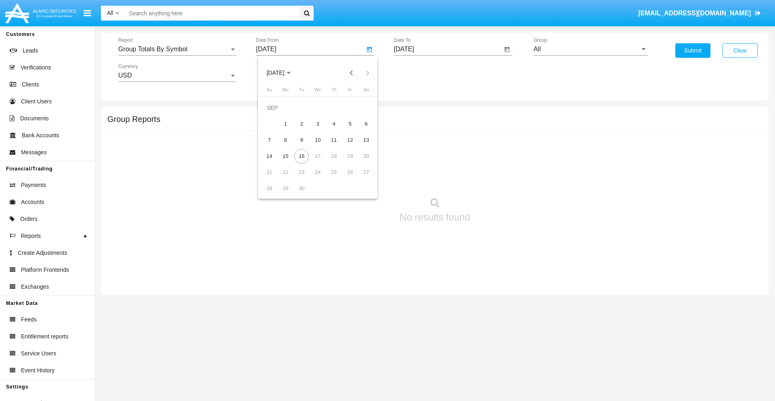
click at [282, 73] on span "[DATE]" at bounding box center [275, 73] width 18 height 6
click at [304, 162] on div "2019" at bounding box center [303, 162] width 25 height 15
click at [275, 114] on div "JAN" at bounding box center [275, 114] width 25 height 15
click at [302, 124] on div "1" at bounding box center [301, 124] width 15 height 15
type input "[DATE]"
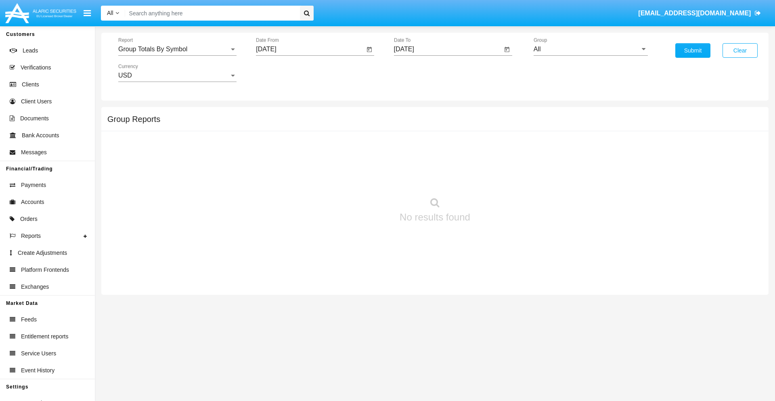
click at [448, 49] on input "[DATE]" at bounding box center [448, 49] width 109 height 7
click at [420, 73] on span "[DATE]" at bounding box center [414, 73] width 18 height 6
click at [441, 162] on div "2019" at bounding box center [441, 162] width 25 height 15
click at [413, 114] on div "JAN" at bounding box center [413, 114] width 25 height 15
click at [439, 124] on div "1" at bounding box center [439, 124] width 15 height 15
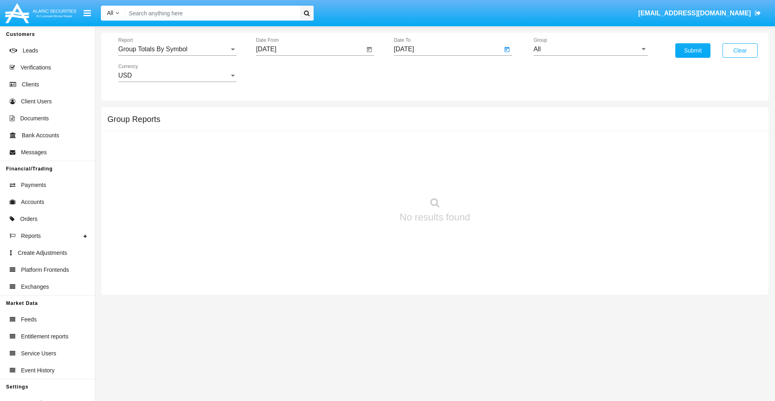
type input "[DATE]"
click at [591, 49] on input "All" at bounding box center [591, 49] width 114 height 7
click at [563, 155] on span "Company AQA" at bounding box center [563, 155] width 43 height 7
type input "Company AQA"
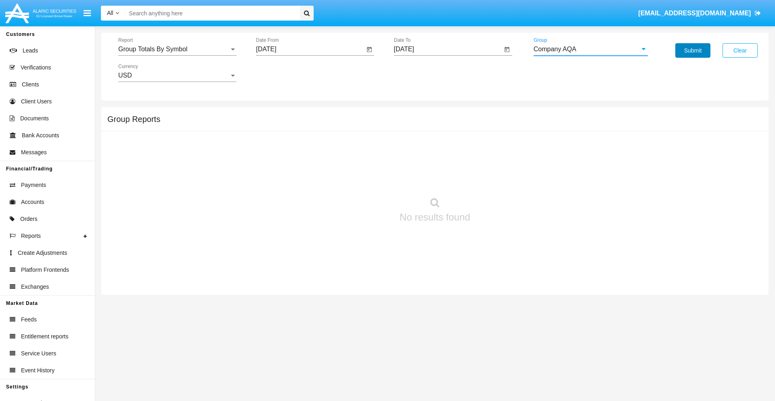
click at [693, 50] on button "Submit" at bounding box center [693, 50] width 35 height 15
click at [177, 49] on span "Report" at bounding box center [173, 49] width 111 height 7
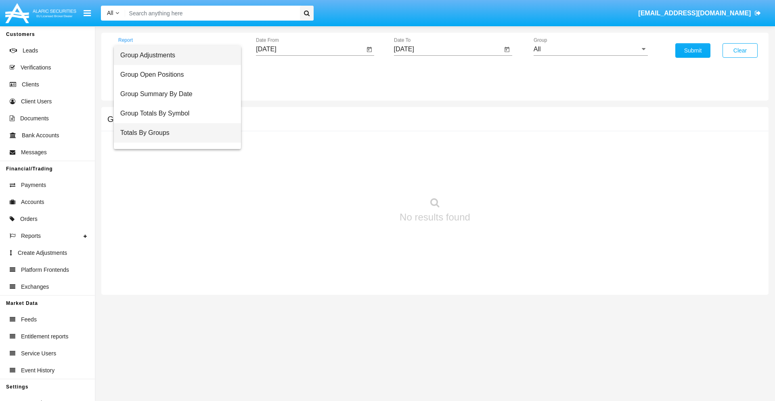
click at [174, 133] on span "Totals By Groups" at bounding box center [177, 132] width 114 height 19
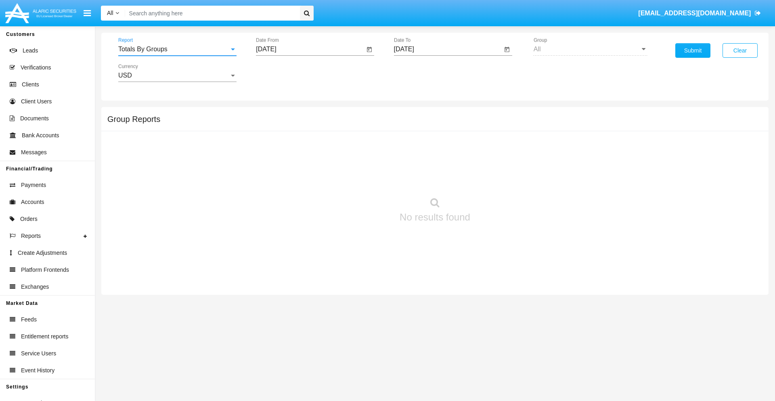
click at [310, 49] on input "[DATE]" at bounding box center [310, 49] width 109 height 7
click at [282, 73] on span "[DATE]" at bounding box center [275, 73] width 18 height 6
click at [304, 162] on div "2019" at bounding box center [303, 162] width 25 height 15
click at [275, 114] on div "JAN" at bounding box center [275, 114] width 25 height 15
click at [302, 124] on div "1" at bounding box center [301, 124] width 15 height 15
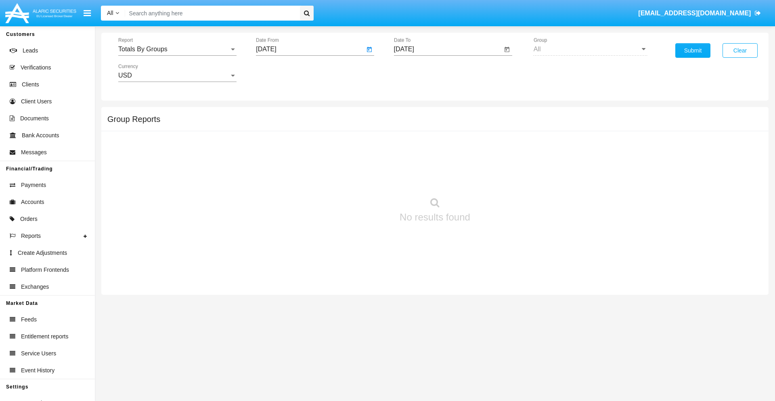
type input "[DATE]"
click at [448, 49] on input "[DATE]" at bounding box center [448, 49] width 109 height 7
click at [420, 73] on span "[DATE]" at bounding box center [414, 73] width 18 height 6
click at [441, 162] on div "2019" at bounding box center [441, 162] width 25 height 15
click at [413, 114] on div "JAN" at bounding box center [413, 114] width 25 height 15
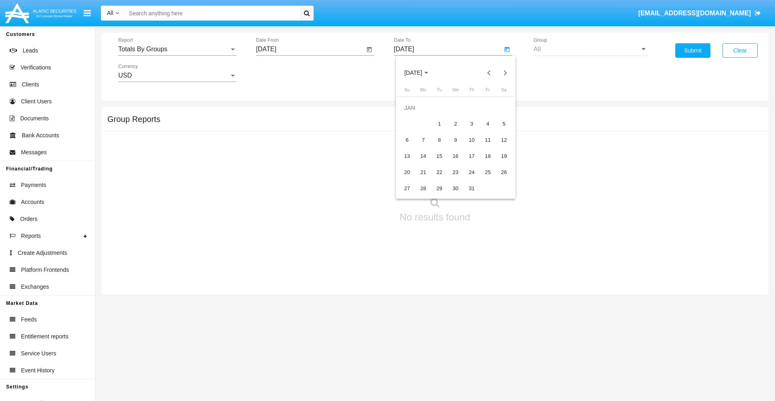
click at [439, 124] on div "1" at bounding box center [439, 124] width 15 height 15
type input "[DATE]"
click at [693, 50] on button "Submit" at bounding box center [693, 50] width 35 height 15
click at [177, 49] on span "Report" at bounding box center [173, 49] width 111 height 7
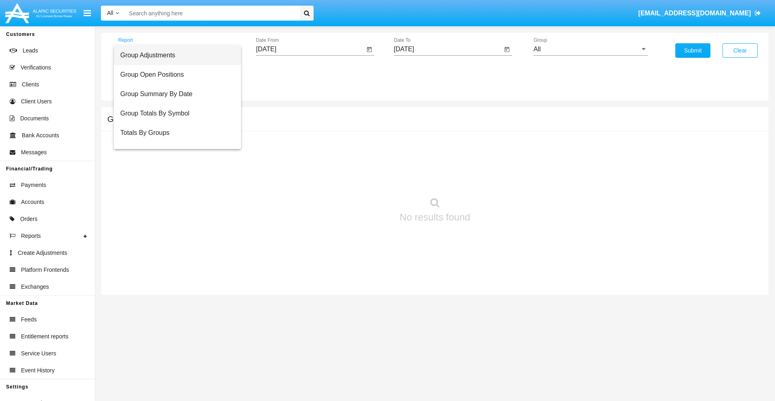
scroll to position [13, 0]
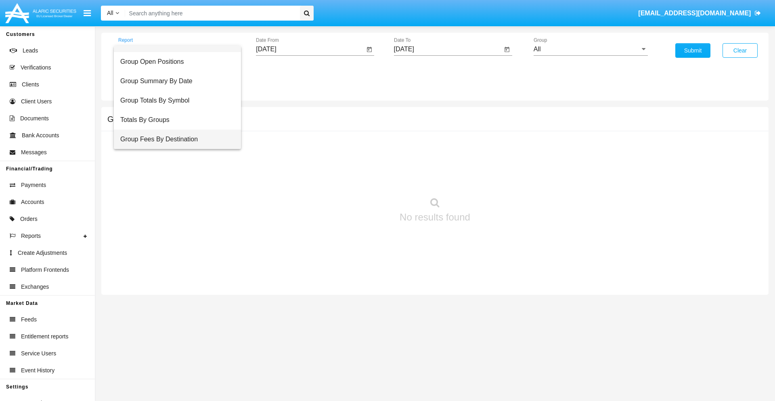
click at [174, 139] on span "Group Fees By Destination" at bounding box center [177, 139] width 114 height 19
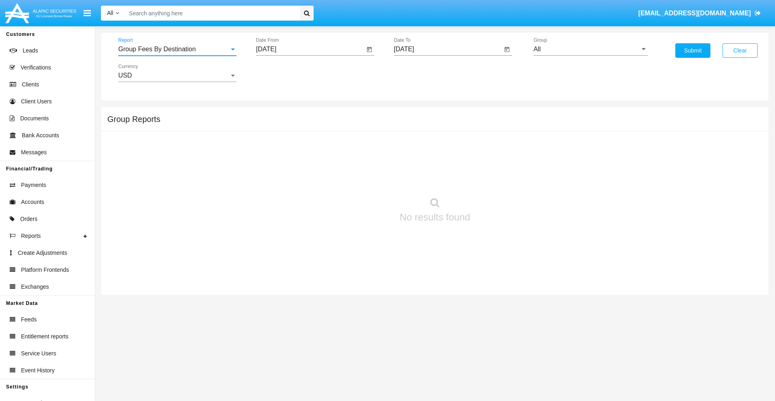
click at [310, 49] on input "[DATE]" at bounding box center [310, 49] width 109 height 7
click at [282, 73] on span "[DATE]" at bounding box center [275, 73] width 18 height 6
click at [304, 162] on div "2019" at bounding box center [303, 162] width 25 height 15
click at [275, 114] on div "JAN" at bounding box center [275, 114] width 25 height 15
click at [302, 124] on div "1" at bounding box center [301, 124] width 15 height 15
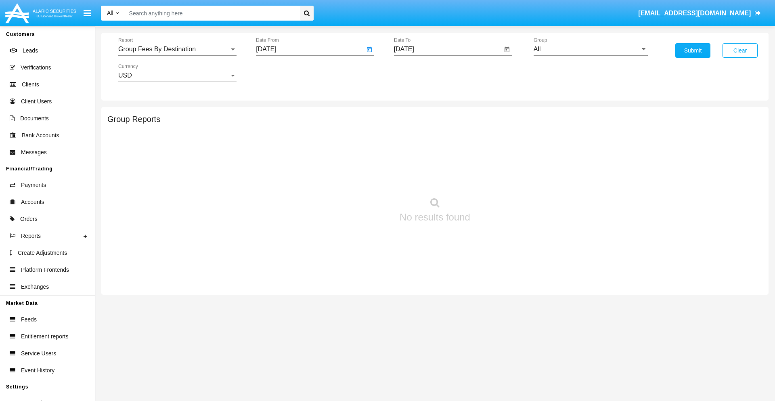
type input "01/01/19"
click at [448, 49] on input "[DATE]" at bounding box center [448, 49] width 109 height 7
click at [420, 73] on span "[DATE]" at bounding box center [414, 73] width 18 height 6
click at [441, 162] on div "2019" at bounding box center [441, 162] width 25 height 15
click at [413, 114] on div "JAN" at bounding box center [413, 114] width 25 height 15
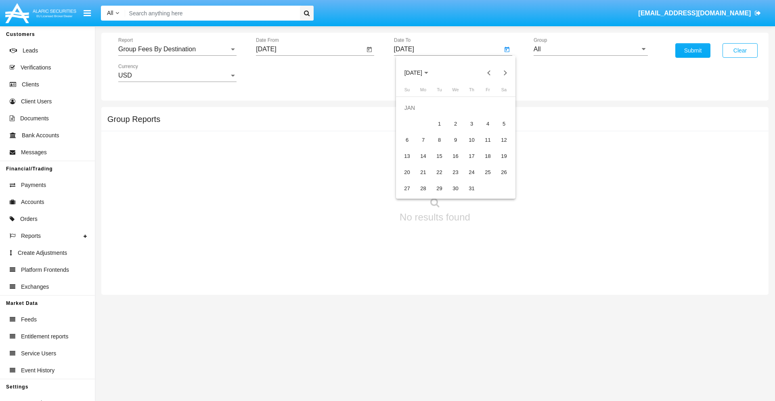
click at [439, 124] on div "1" at bounding box center [439, 124] width 15 height 15
type input "01/01/19"
click at [591, 49] on input "All" at bounding box center [591, 49] width 114 height 7
click at [563, 333] on span "Company AQA" at bounding box center [563, 336] width 43 height 7
type input "Company AQA"
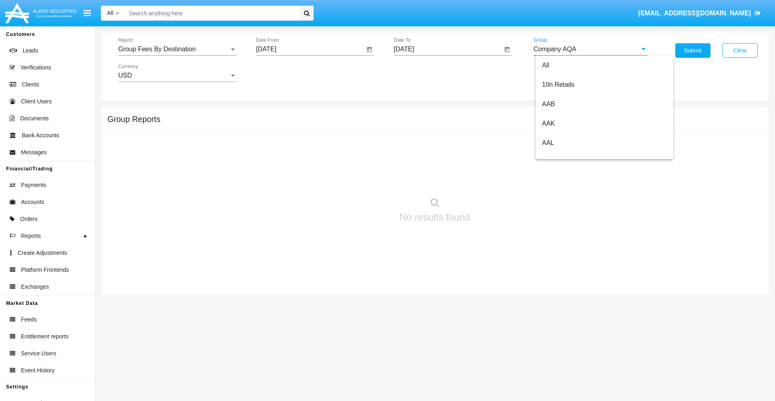
scroll to position [0, 0]
click at [693, 50] on button "Submit" at bounding box center [693, 50] width 35 height 15
click at [177, 49] on span "Report" at bounding box center [173, 49] width 111 height 7
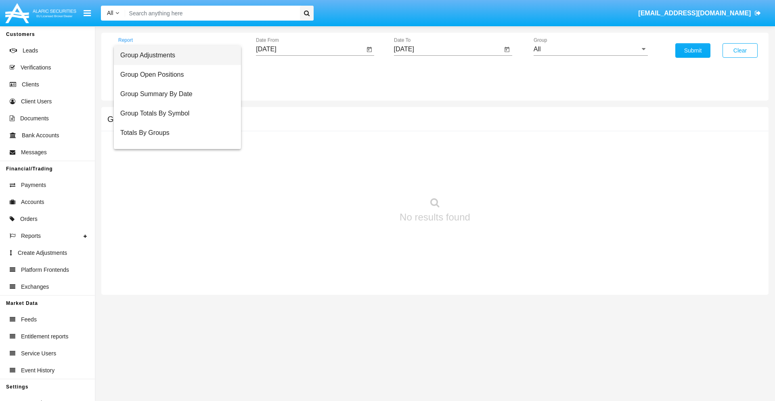
click at [174, 162] on span "Totals By Accounts" at bounding box center [177, 171] width 114 height 19
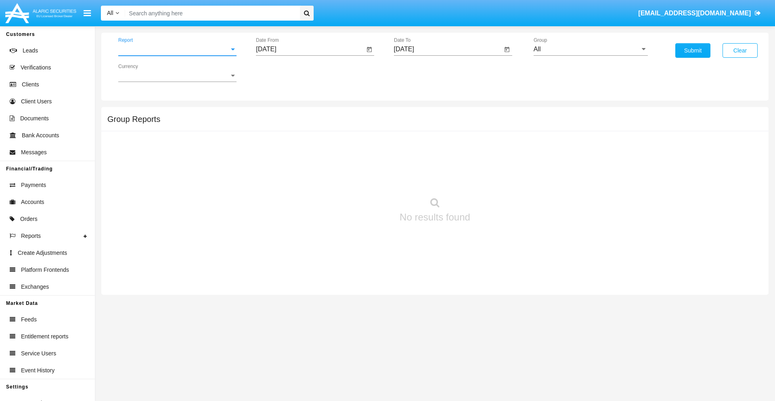
scroll to position [32, 0]
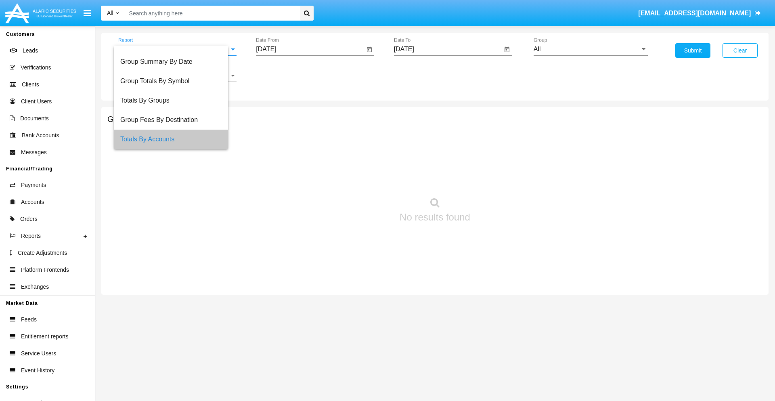
click at [310, 49] on input "[DATE]" at bounding box center [310, 49] width 109 height 7
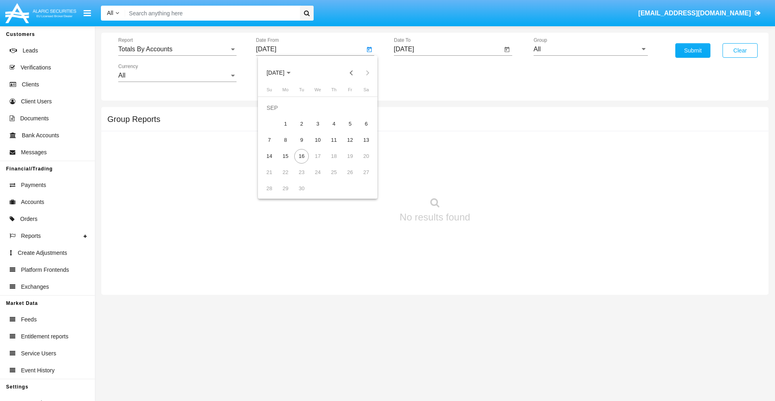
click at [282, 73] on span "[DATE]" at bounding box center [275, 73] width 18 height 6
click at [304, 162] on div "2019" at bounding box center [303, 162] width 25 height 15
click at [275, 114] on div "JAN" at bounding box center [275, 114] width 25 height 15
click at [302, 124] on div "1" at bounding box center [301, 124] width 15 height 15
type input "01/01/19"
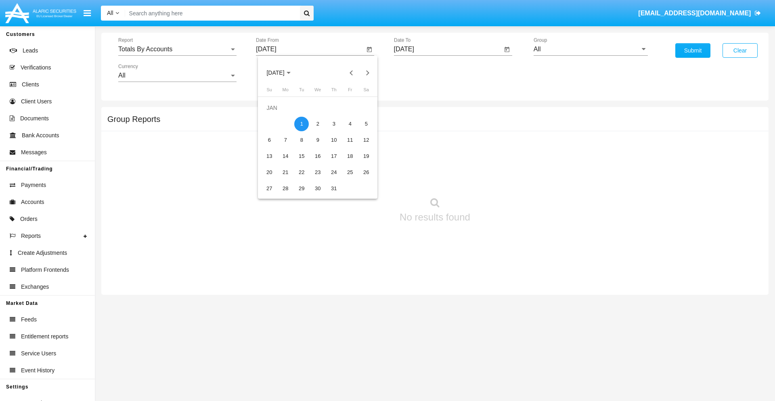
click at [448, 49] on input "[DATE]" at bounding box center [448, 49] width 109 height 7
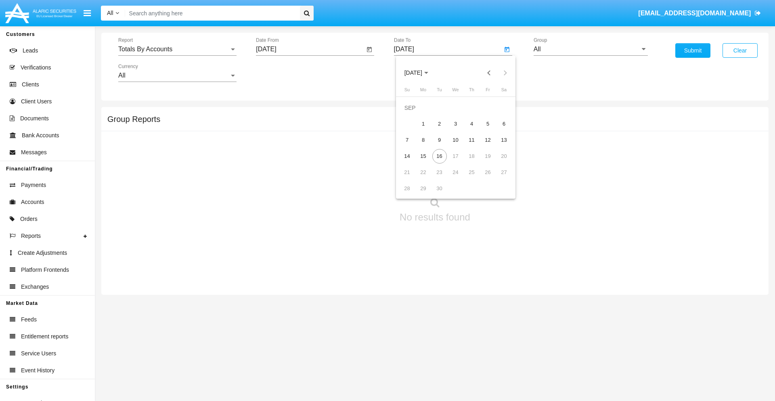
click at [420, 73] on span "[DATE]" at bounding box center [414, 73] width 18 height 6
click at [441, 162] on div "2019" at bounding box center [441, 162] width 25 height 15
click at [413, 114] on div "JAN" at bounding box center [413, 114] width 25 height 15
click at [439, 124] on div "1" at bounding box center [439, 124] width 15 height 15
type input "01/01/19"
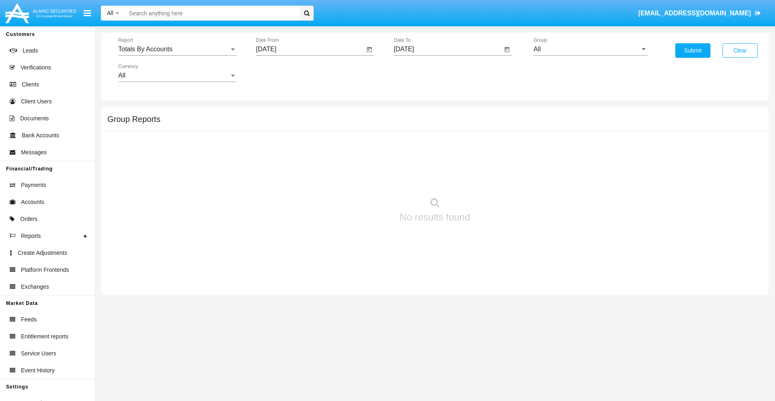
click at [591, 49] on input "All" at bounding box center [591, 49] width 114 height 7
click at [563, 155] on span "Company AQA" at bounding box center [563, 155] width 43 height 7
type input "Company AQA"
click at [693, 50] on button "Submit" at bounding box center [693, 50] width 35 height 15
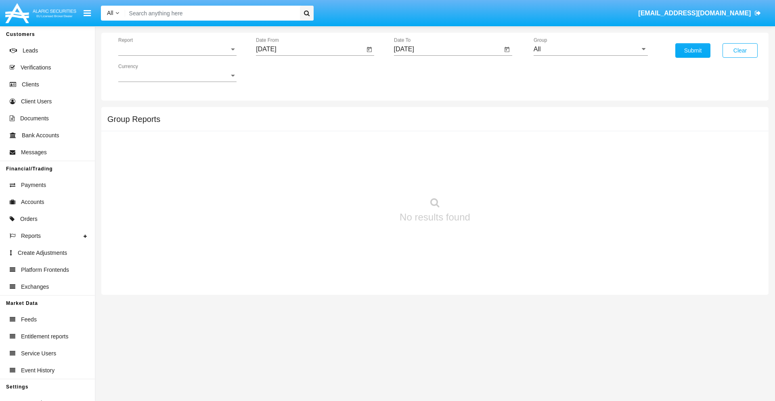
click at [177, 49] on span "Report" at bounding box center [173, 49] width 111 height 7
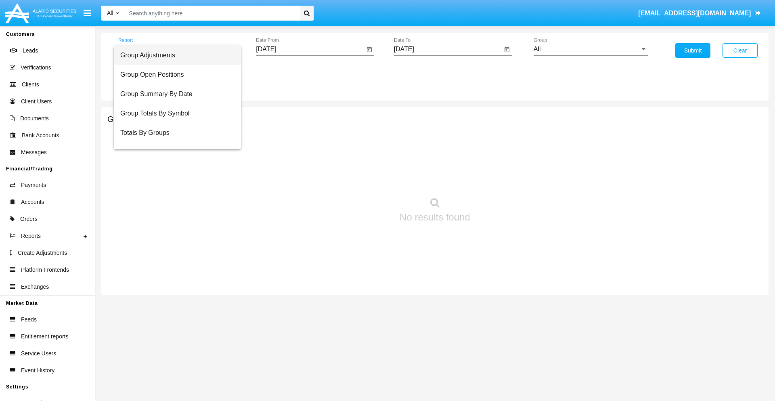
click at [174, 55] on span "Group Adjustments" at bounding box center [177, 55] width 114 height 19
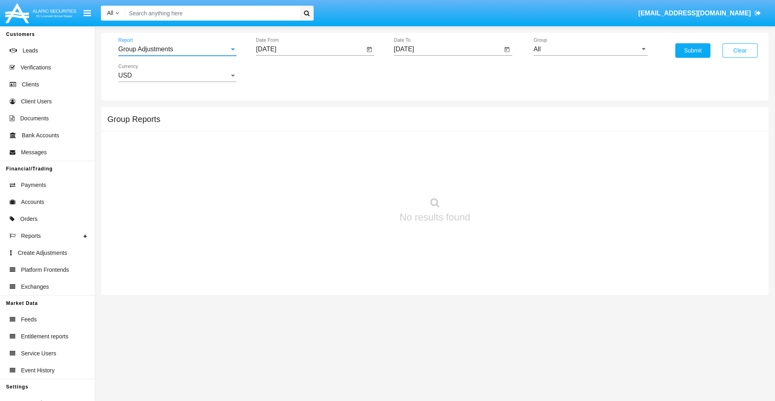
click at [310, 49] on input "[DATE]" at bounding box center [310, 49] width 109 height 7
click at [282, 73] on span "[DATE]" at bounding box center [275, 73] width 18 height 6
click at [360, 178] on div "2025" at bounding box center [360, 178] width 25 height 15
click at [304, 130] on div "JUN" at bounding box center [303, 130] width 25 height 15
click at [285, 156] on div "16" at bounding box center [285, 156] width 15 height 15
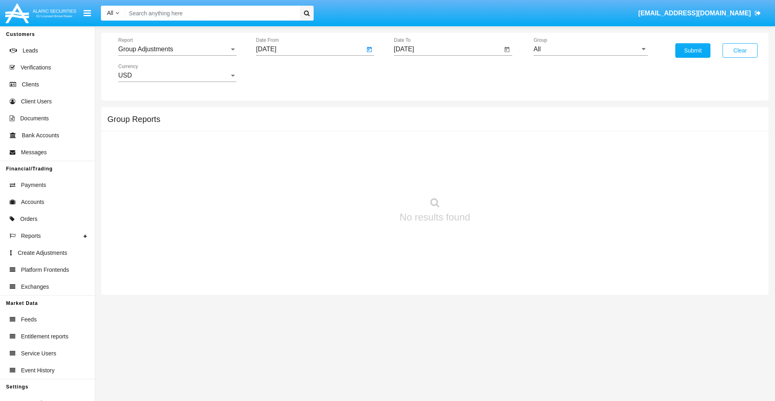
type input "06/16/25"
click at [448, 49] on input "[DATE]" at bounding box center [448, 49] width 109 height 7
click at [420, 73] on span "[DATE]" at bounding box center [414, 73] width 18 height 6
click at [498, 178] on div "2025" at bounding box center [497, 178] width 25 height 15
click at [413, 146] on div "SEP" at bounding box center [413, 146] width 25 height 15
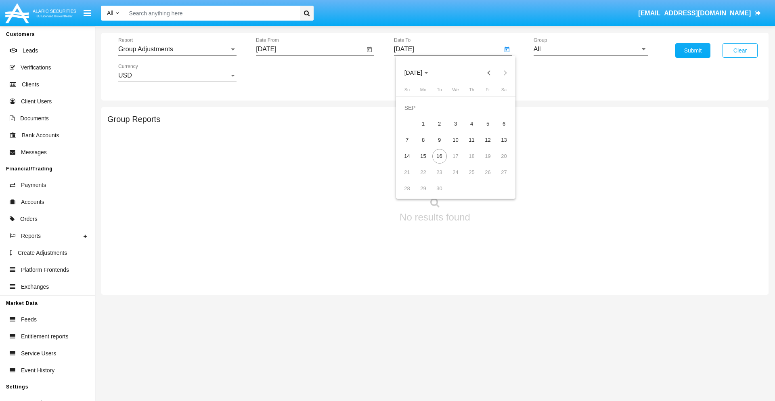
click at [439, 156] on div "16" at bounding box center [439, 156] width 15 height 15
type input "[DATE]"
click at [591, 49] on input "All" at bounding box center [591, 49] width 114 height 7
click at [563, 333] on span "Company AQA" at bounding box center [563, 336] width 43 height 7
type input "Company AQA"
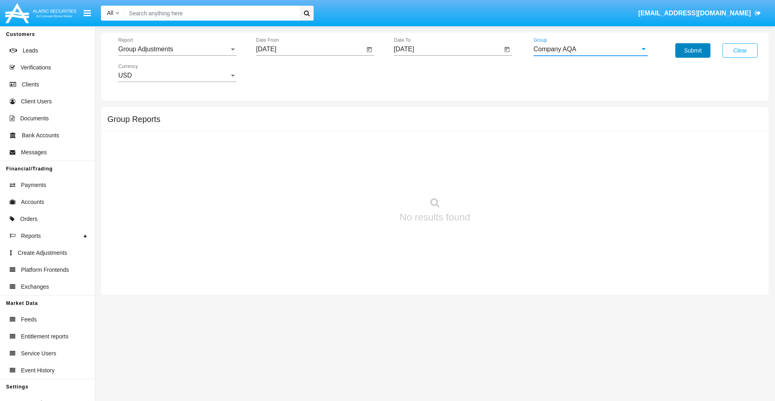
click at [693, 50] on button "Submit" at bounding box center [693, 50] width 35 height 15
click at [177, 49] on span "Report" at bounding box center [173, 49] width 111 height 7
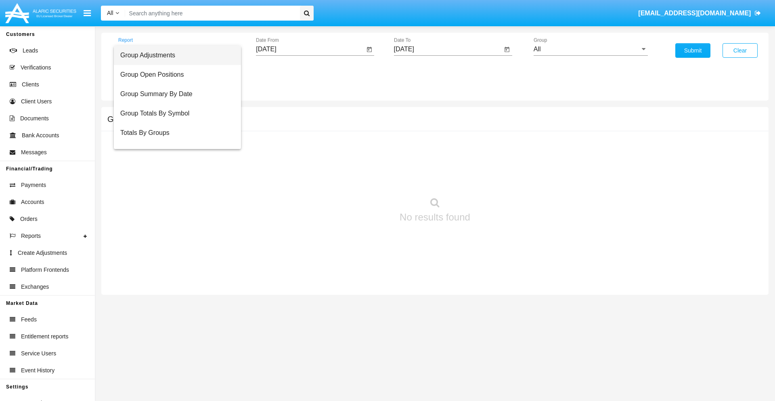
scroll to position [13, 0]
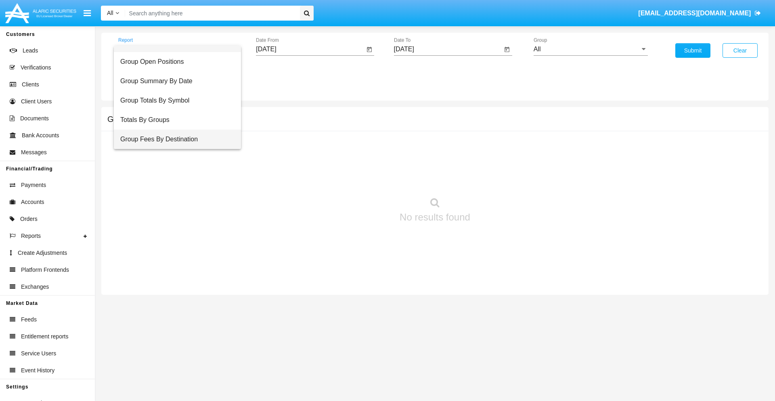
click at [174, 139] on span "Group Fees By Destination" at bounding box center [177, 139] width 114 height 19
click at [310, 49] on input "[DATE]" at bounding box center [310, 49] width 109 height 7
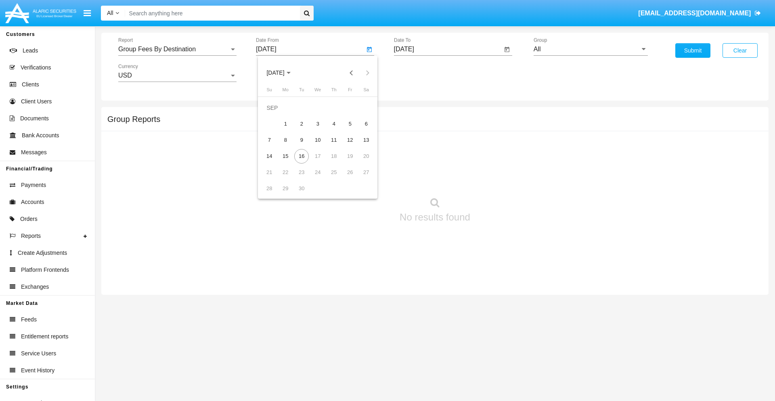
click at [282, 73] on span "[DATE]" at bounding box center [275, 73] width 18 height 6
click at [360, 178] on div "2025" at bounding box center [360, 178] width 25 height 15
click at [332, 130] on div "[DATE]" at bounding box center [331, 130] width 25 height 15
click at [318, 156] on div "16" at bounding box center [318, 156] width 15 height 15
type input "07/16/25"
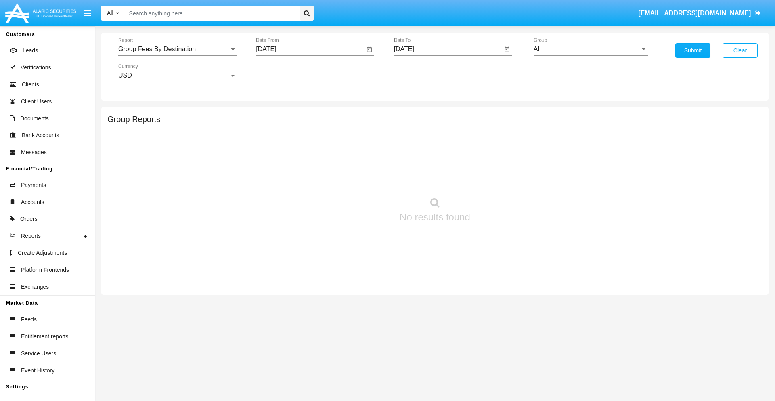
click at [448, 49] on input "[DATE]" at bounding box center [448, 49] width 109 height 7
click at [420, 73] on span "[DATE]" at bounding box center [414, 73] width 18 height 6
click at [498, 178] on div "2025" at bounding box center [497, 178] width 25 height 15
click at [413, 146] on div "SEP" at bounding box center [413, 146] width 25 height 15
click at [439, 156] on div "16" at bounding box center [439, 156] width 15 height 15
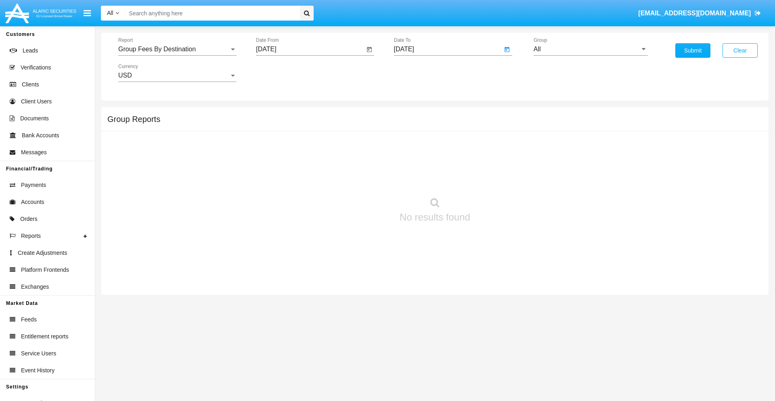
type input "[DATE]"
click at [591, 49] on input "All" at bounding box center [591, 49] width 114 height 7
click at [568, 155] on span "Hammer Web Lite" at bounding box center [568, 155] width 52 height 7
type input "Hammer Web Lite"
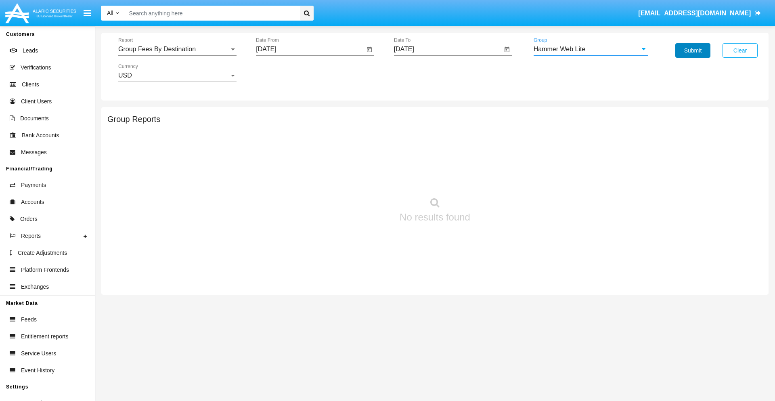
click at [693, 50] on button "Submit" at bounding box center [693, 50] width 35 height 15
click at [177, 49] on span "Report" at bounding box center [173, 49] width 111 height 7
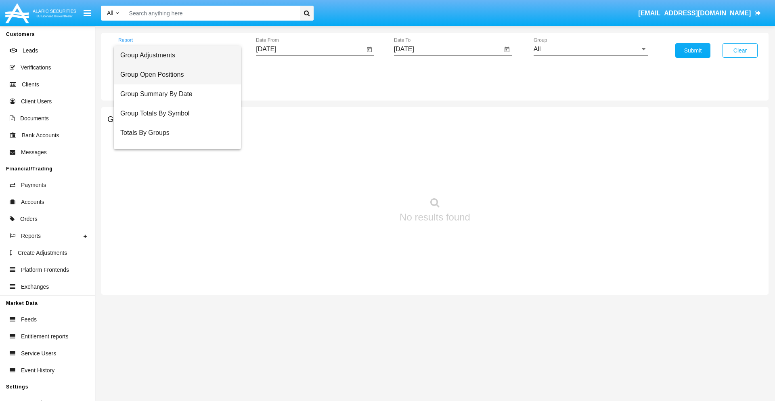
click at [174, 75] on span "Group Open Positions" at bounding box center [177, 74] width 114 height 19
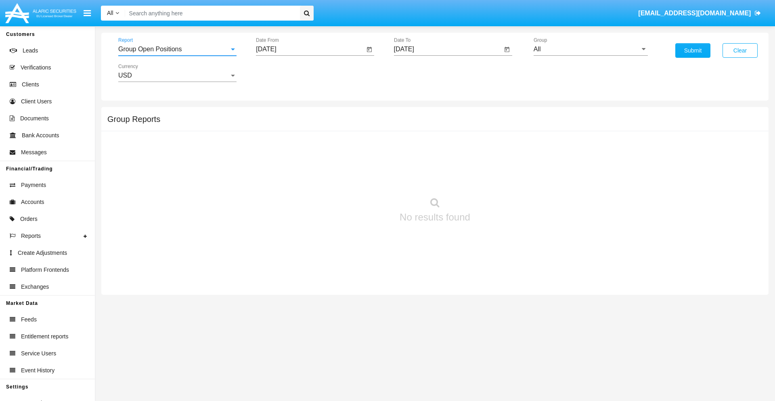
click at [310, 49] on input "[DATE]" at bounding box center [310, 49] width 109 height 7
click at [282, 73] on span "[DATE]" at bounding box center [275, 73] width 18 height 6
click at [360, 178] on div "2025" at bounding box center [360, 178] width 25 height 15
click at [360, 130] on div "AUG" at bounding box center [360, 130] width 25 height 15
click at [366, 140] on div "16" at bounding box center [366, 140] width 15 height 15
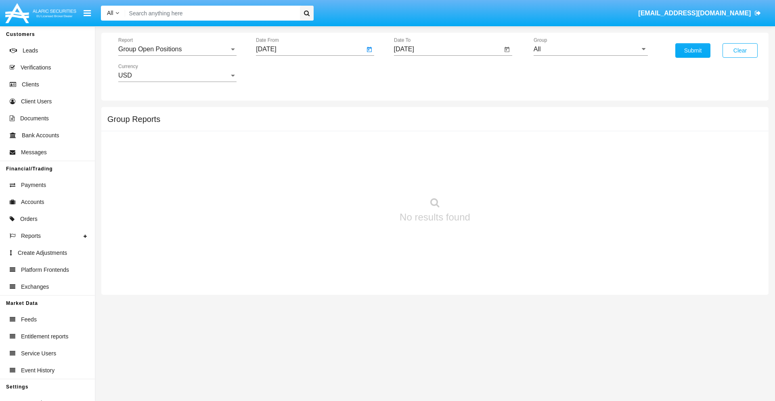
type input "08/16/25"
click at [448, 49] on input "[DATE]" at bounding box center [448, 49] width 109 height 7
click at [420, 73] on span "SEP 2025" at bounding box center [414, 73] width 18 height 6
click at [498, 178] on div "2025" at bounding box center [497, 178] width 25 height 15
click at [413, 146] on div "SEP" at bounding box center [413, 146] width 25 height 15
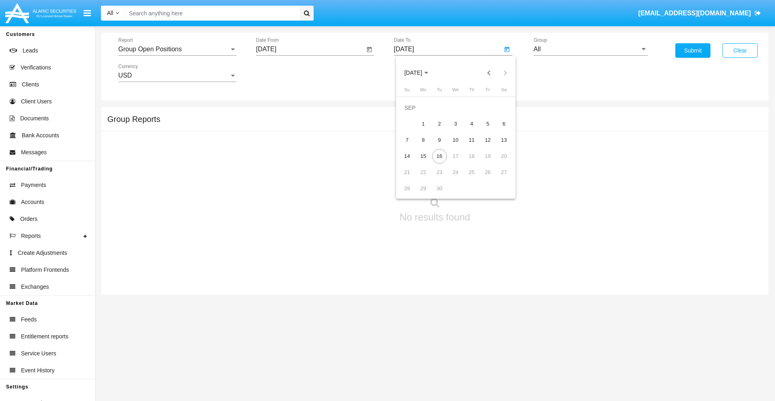
click at [439, 156] on div "16" at bounding box center [439, 156] width 15 height 15
type input "09/16/25"
click at [591, 49] on input "All" at bounding box center [591, 49] width 114 height 7
type input "Hammer Web Lite"
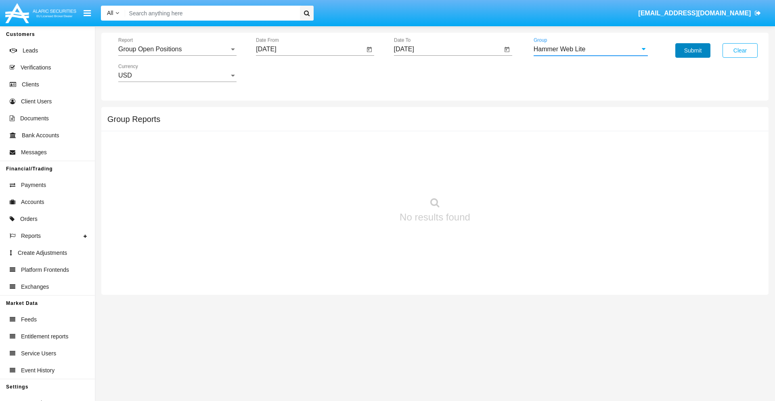
click at [693, 50] on button "Submit" at bounding box center [693, 50] width 35 height 15
click at [177, 49] on span "Report" at bounding box center [173, 49] width 111 height 7
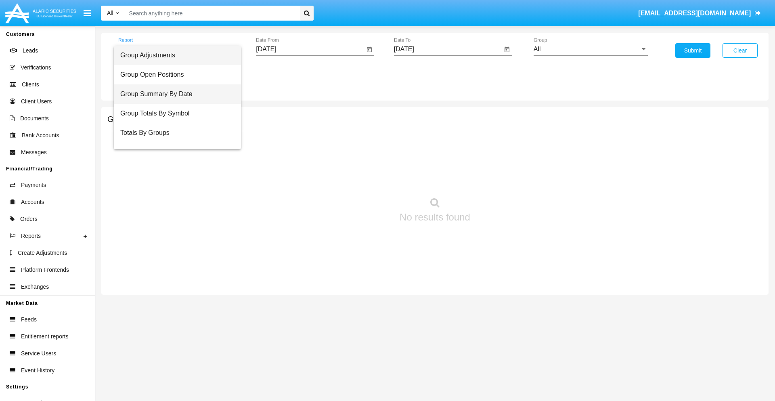
click at [174, 94] on span "Group Summary By Date" at bounding box center [177, 93] width 114 height 19
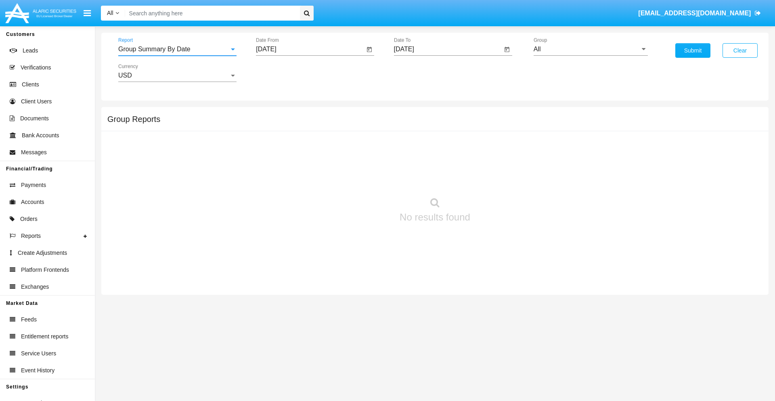
click at [310, 49] on input "[DATE]" at bounding box center [310, 49] width 109 height 7
click at [282, 73] on span "[DATE]" at bounding box center [275, 73] width 18 height 6
click at [360, 178] on div "2025" at bounding box center [360, 178] width 25 height 15
click at [360, 130] on div "AUG" at bounding box center [360, 130] width 25 height 15
click at [366, 140] on div "16" at bounding box center [366, 140] width 15 height 15
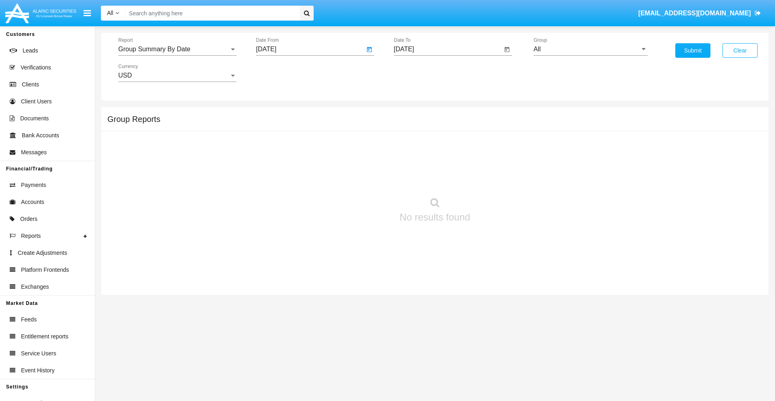
type input "[DATE]"
click at [448, 49] on input "[DATE]" at bounding box center [448, 49] width 109 height 7
click at [420, 73] on span "[DATE]" at bounding box center [414, 73] width 18 height 6
click at [498, 178] on div "2025" at bounding box center [497, 178] width 25 height 15
click at [413, 146] on div "SEP" at bounding box center [413, 146] width 25 height 15
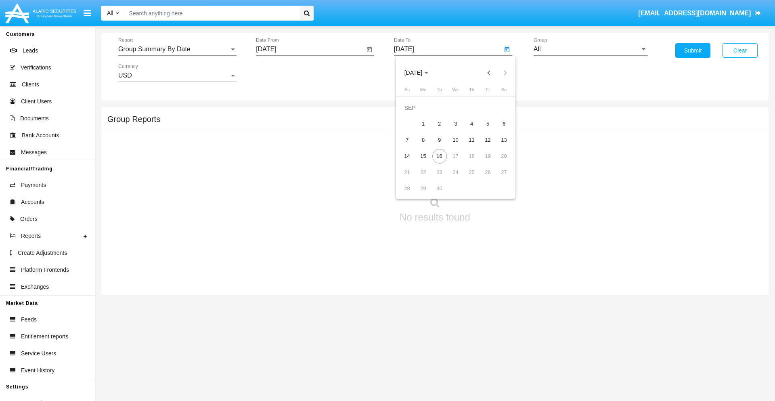
click at [439, 156] on div "16" at bounding box center [439, 156] width 15 height 15
type input "[DATE]"
click at [591, 49] on input "All" at bounding box center [591, 49] width 114 height 7
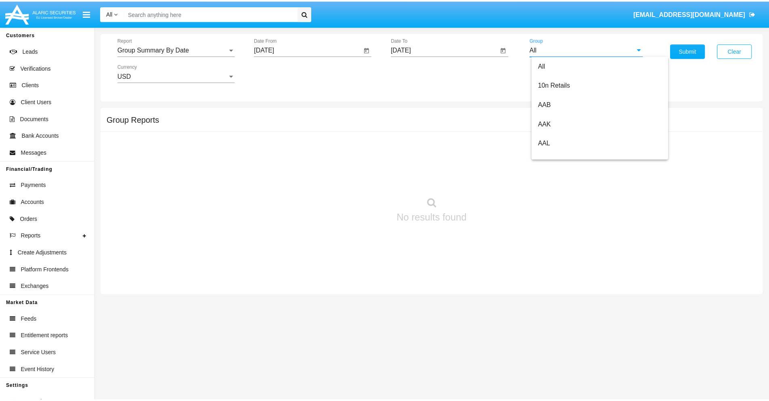
scroll to position [433, 0]
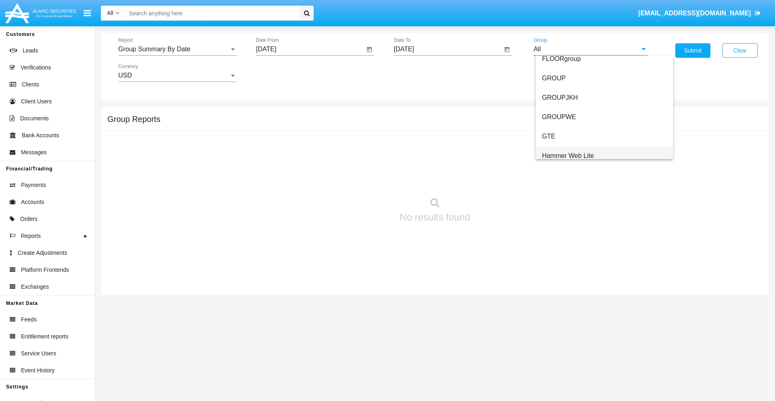
click at [568, 155] on span "Hammer Web Lite" at bounding box center [568, 155] width 52 height 7
type input "Hammer Web Lite"
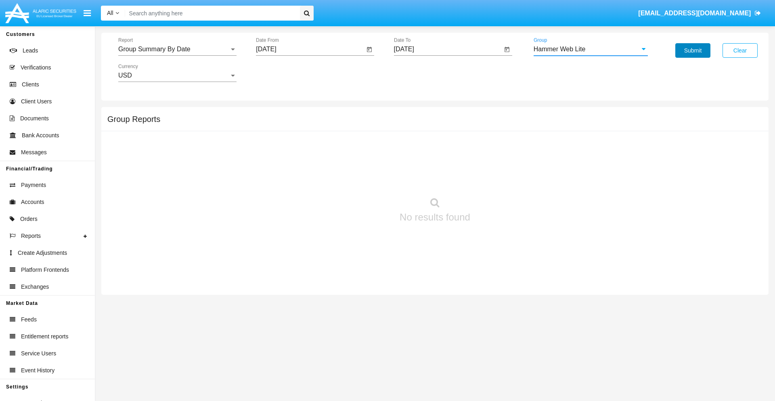
click at [693, 50] on button "Submit" at bounding box center [693, 50] width 35 height 15
click at [177, 49] on span "Report" at bounding box center [173, 49] width 111 height 7
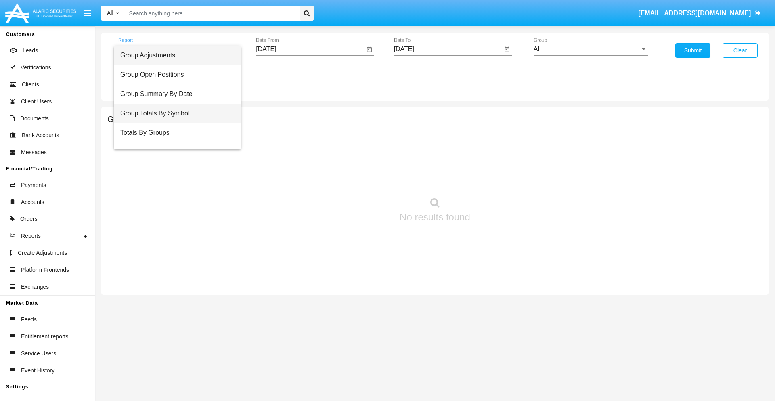
click at [174, 113] on span "Group Totals By Symbol" at bounding box center [177, 113] width 114 height 19
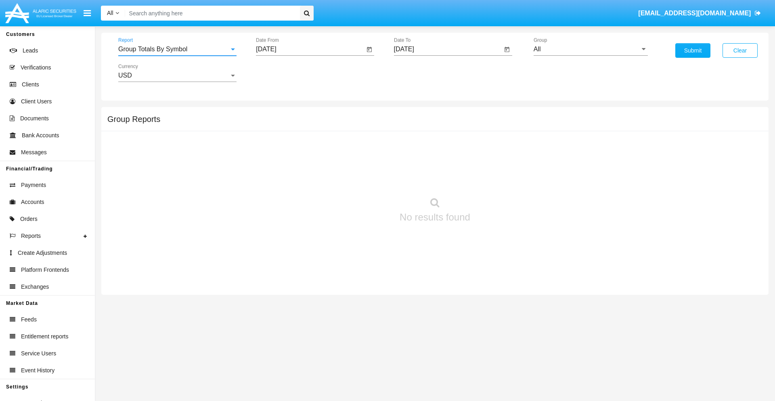
click at [310, 49] on input "[DATE]" at bounding box center [310, 49] width 109 height 7
click at [282, 73] on span "[DATE]" at bounding box center [275, 73] width 18 height 6
click at [360, 178] on div "2025" at bounding box center [360, 178] width 25 height 15
click at [360, 130] on div "AUG" at bounding box center [360, 130] width 25 height 15
click at [366, 140] on div "16" at bounding box center [366, 140] width 15 height 15
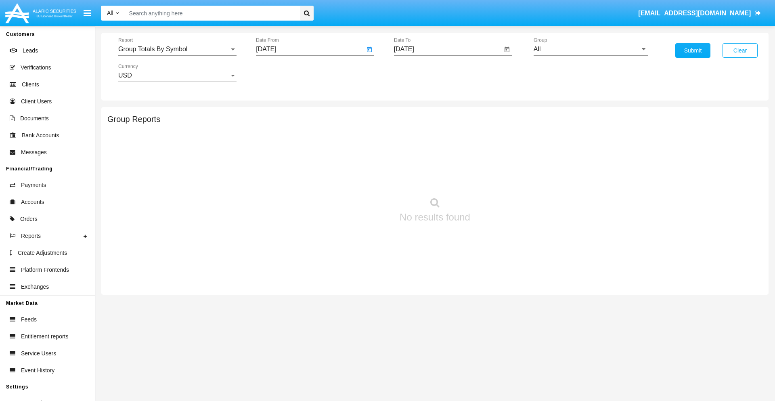
type input "[DATE]"
click at [448, 49] on input "[DATE]" at bounding box center [448, 49] width 109 height 7
click at [420, 73] on span "[DATE]" at bounding box center [414, 73] width 18 height 6
click at [498, 178] on div "2025" at bounding box center [497, 178] width 25 height 15
click at [413, 146] on div "SEP" at bounding box center [413, 146] width 25 height 15
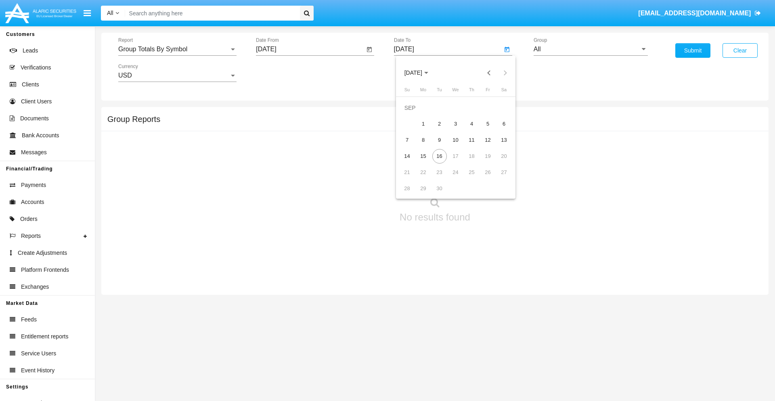
click at [439, 156] on div "16" at bounding box center [439, 156] width 15 height 15
type input "[DATE]"
click at [591, 49] on input "All" at bounding box center [591, 49] width 114 height 7
type input "Hammer Web Lite"
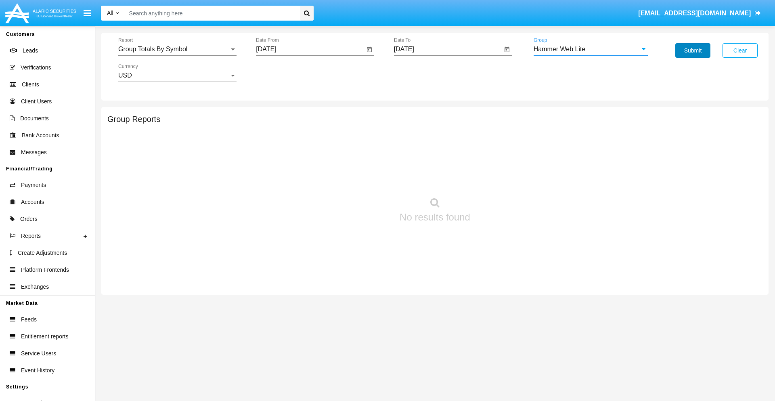
click at [693, 50] on button "Submit" at bounding box center [693, 50] width 35 height 15
click at [177, 49] on span "Report" at bounding box center [173, 49] width 111 height 7
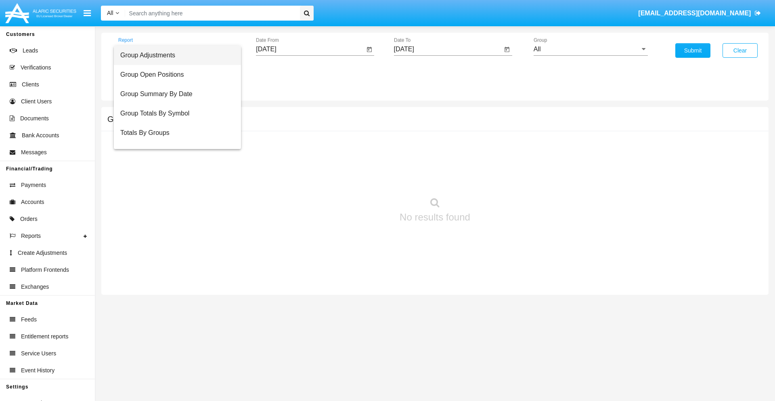
scroll to position [32, 0]
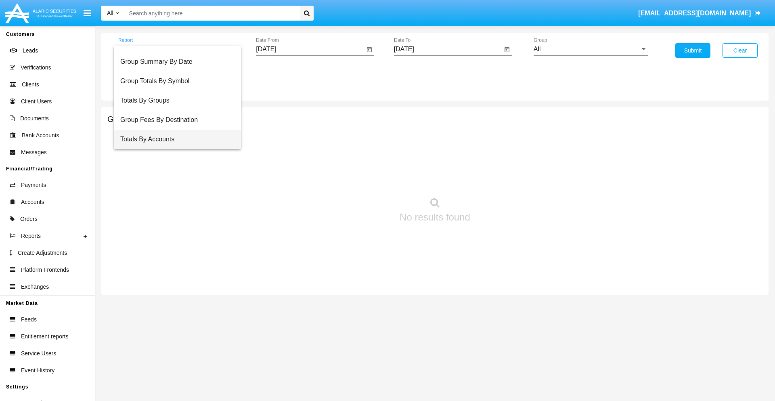
click at [174, 139] on span "Totals By Accounts" at bounding box center [177, 139] width 114 height 19
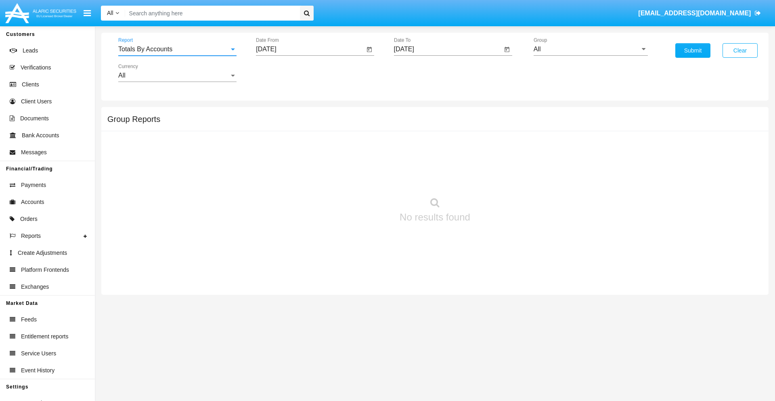
click at [310, 49] on input "[DATE]" at bounding box center [310, 49] width 109 height 7
click at [282, 73] on span "[DATE]" at bounding box center [275, 73] width 18 height 6
click at [360, 178] on div "2025" at bounding box center [360, 178] width 25 height 15
click at [275, 146] on div "SEP" at bounding box center [275, 146] width 25 height 15
click at [285, 124] on div "1" at bounding box center [285, 124] width 15 height 15
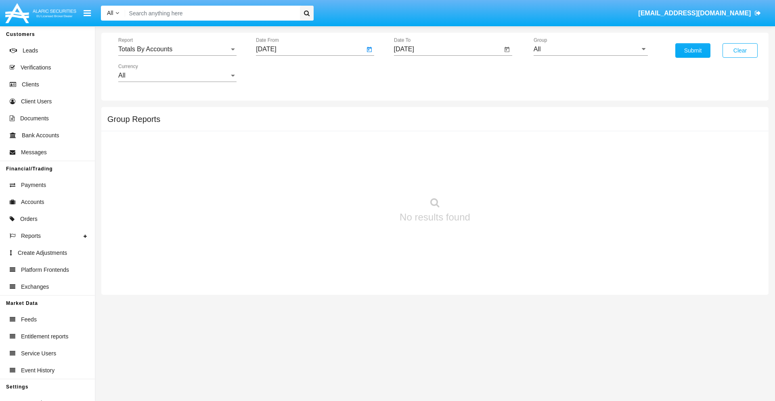
type input "[DATE]"
click at [448, 49] on input "[DATE]" at bounding box center [448, 49] width 109 height 7
click at [420, 73] on span "[DATE]" at bounding box center [414, 73] width 18 height 6
click at [498, 178] on div "2025" at bounding box center [497, 178] width 25 height 15
click at [413, 146] on div "SEP" at bounding box center [413, 146] width 25 height 15
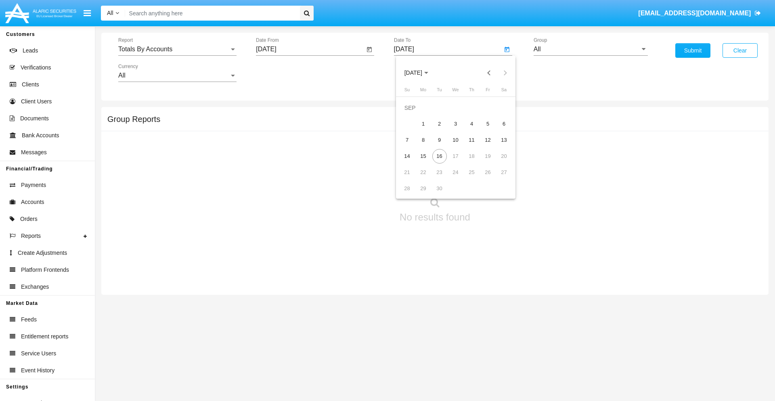
click at [439, 156] on div "16" at bounding box center [439, 156] width 15 height 15
type input "[DATE]"
click at [591, 49] on input "All" at bounding box center [591, 49] width 114 height 7
type input "Hammer Web Lite"
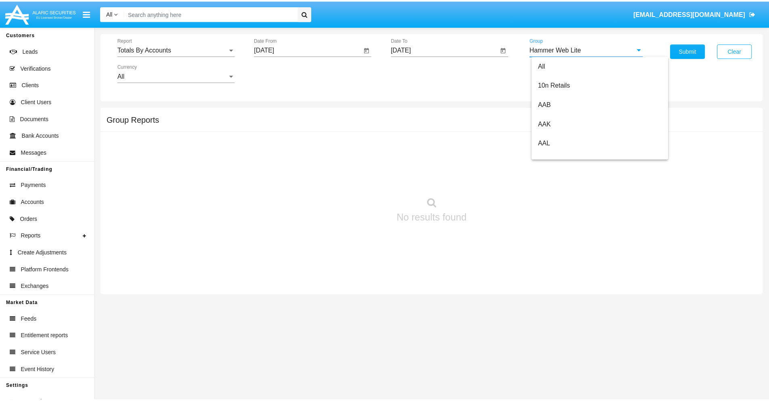
scroll to position [0, 0]
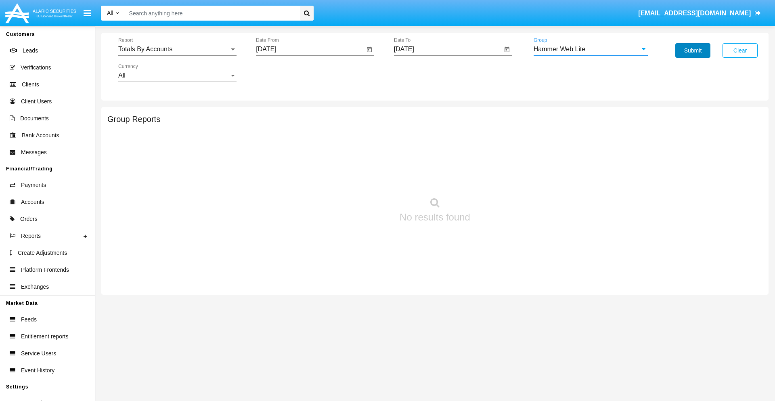
click at [693, 50] on button "Submit" at bounding box center [693, 50] width 35 height 15
click at [177, 49] on span "Report" at bounding box center [173, 49] width 111 height 7
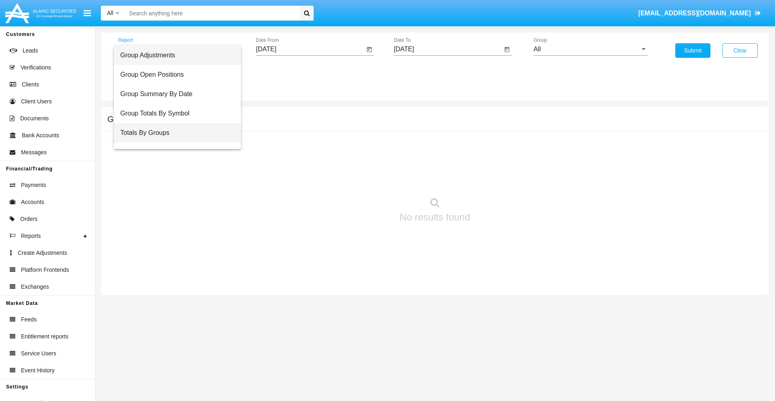
click at [174, 133] on span "Totals By Groups" at bounding box center [177, 132] width 114 height 19
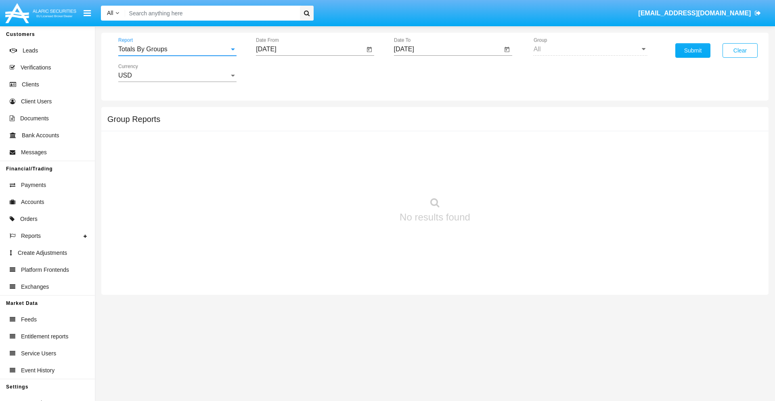
click at [310, 49] on input "[DATE]" at bounding box center [310, 49] width 109 height 7
click at [282, 73] on span "SEP 2025" at bounding box center [275, 73] width 18 height 6
click at [360, 178] on div "2025" at bounding box center [360, 178] width 25 height 15
click at [275, 146] on div "SEP" at bounding box center [275, 146] width 25 height 15
click at [285, 124] on div "1" at bounding box center [285, 124] width 15 height 15
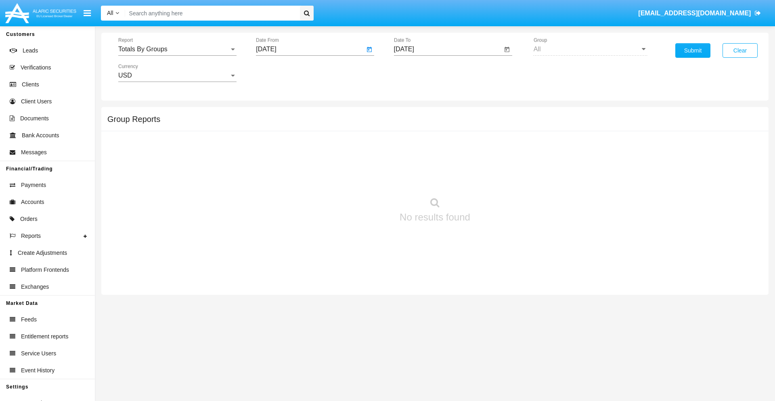
type input "09/01/25"
click at [448, 49] on input "[DATE]" at bounding box center [448, 49] width 109 height 7
click at [420, 73] on span "SEP 2025" at bounding box center [414, 73] width 18 height 6
click at [498, 178] on div "2025" at bounding box center [497, 178] width 25 height 15
click at [413, 146] on div "SEP" at bounding box center [413, 146] width 25 height 15
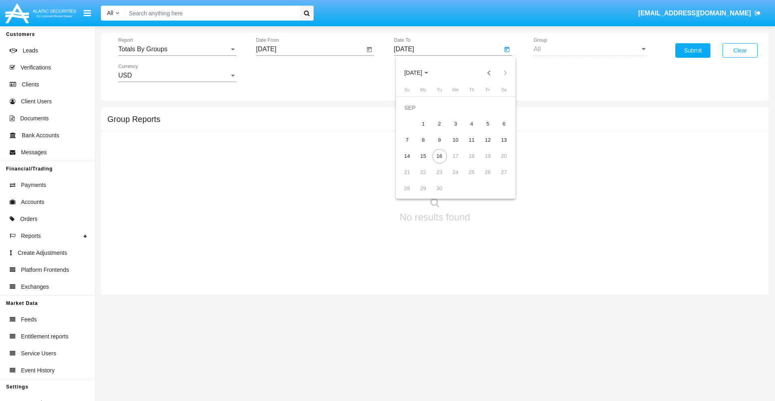
click at [439, 156] on div "16" at bounding box center [439, 156] width 15 height 15
type input "09/16/25"
click at [693, 50] on button "Submit" at bounding box center [693, 50] width 35 height 15
click at [177, 49] on span "Report" at bounding box center [173, 49] width 111 height 7
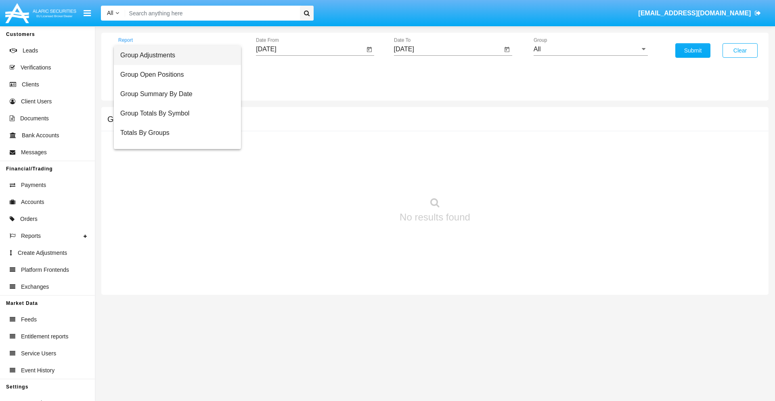
click at [174, 55] on span "Group Adjustments" at bounding box center [177, 55] width 114 height 19
click at [591, 49] on input "All" at bounding box center [591, 49] width 114 height 7
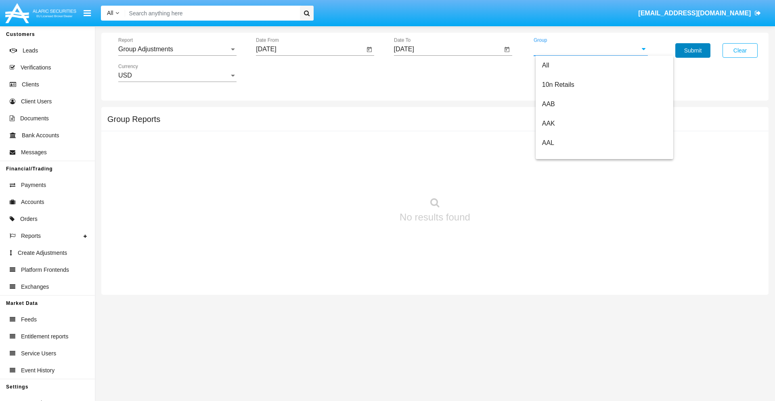
click at [693, 50] on button "Submit" at bounding box center [693, 50] width 35 height 15
click at [177, 49] on span "Report" at bounding box center [173, 49] width 111 height 7
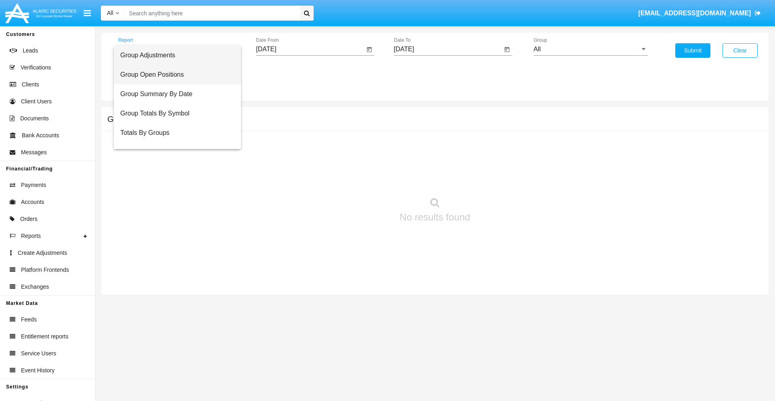
click at [174, 75] on span "Group Open Positions" at bounding box center [177, 74] width 114 height 19
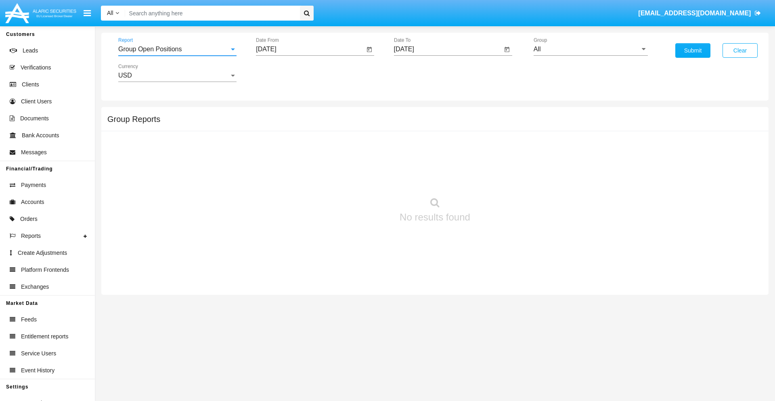
click at [591, 49] on input "All" at bounding box center [591, 49] width 114 height 7
click at [693, 50] on button "Submit" at bounding box center [693, 50] width 35 height 15
click at [177, 49] on span "Report" at bounding box center [173, 49] width 111 height 7
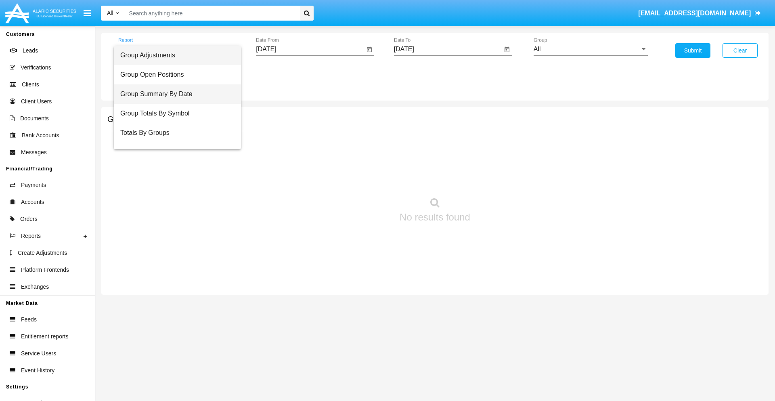
click at [174, 94] on span "Group Summary By Date" at bounding box center [177, 93] width 114 height 19
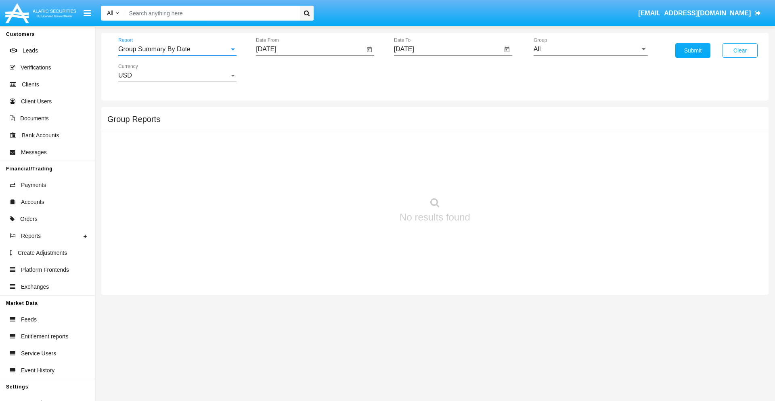
click at [591, 49] on input "All" at bounding box center [591, 49] width 114 height 7
click at [693, 50] on button "Submit" at bounding box center [693, 50] width 35 height 15
click at [177, 49] on span "Report" at bounding box center [173, 49] width 111 height 7
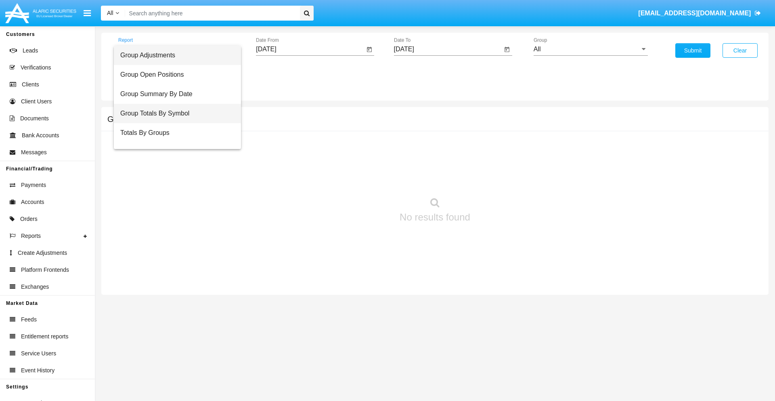
click at [174, 113] on span "Group Totals By Symbol" at bounding box center [177, 113] width 114 height 19
click at [591, 49] on input "All" at bounding box center [591, 49] width 114 height 7
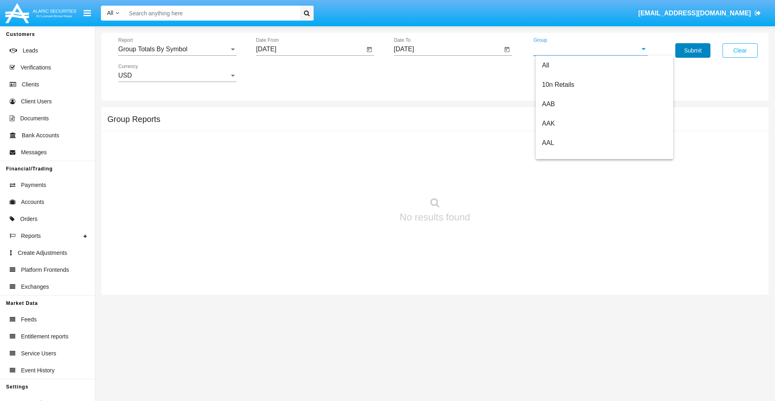
click at [693, 50] on button "Submit" at bounding box center [693, 50] width 35 height 15
click at [177, 49] on span "Report" at bounding box center [173, 49] width 111 height 7
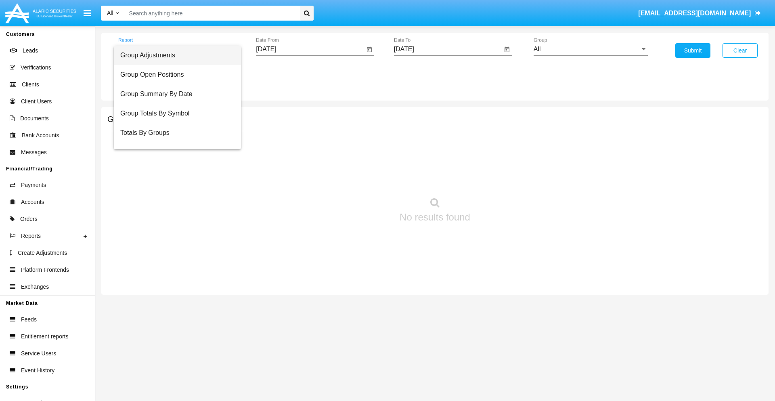
scroll to position [13, 0]
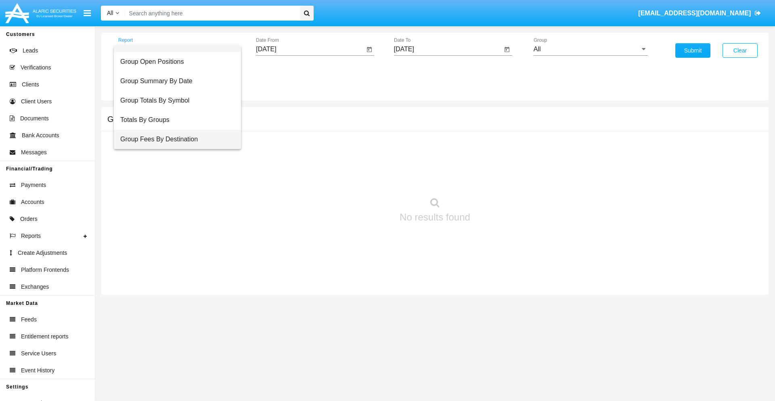
click at [174, 139] on span "Group Fees By Destination" at bounding box center [177, 139] width 114 height 19
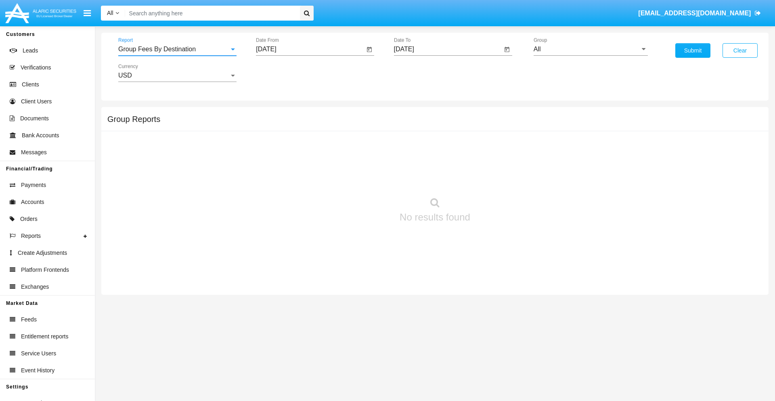
click at [591, 49] on input "All" at bounding box center [591, 49] width 114 height 7
click at [693, 50] on button "Submit" at bounding box center [693, 50] width 35 height 15
